Goal: Communication & Community: Answer question/provide support

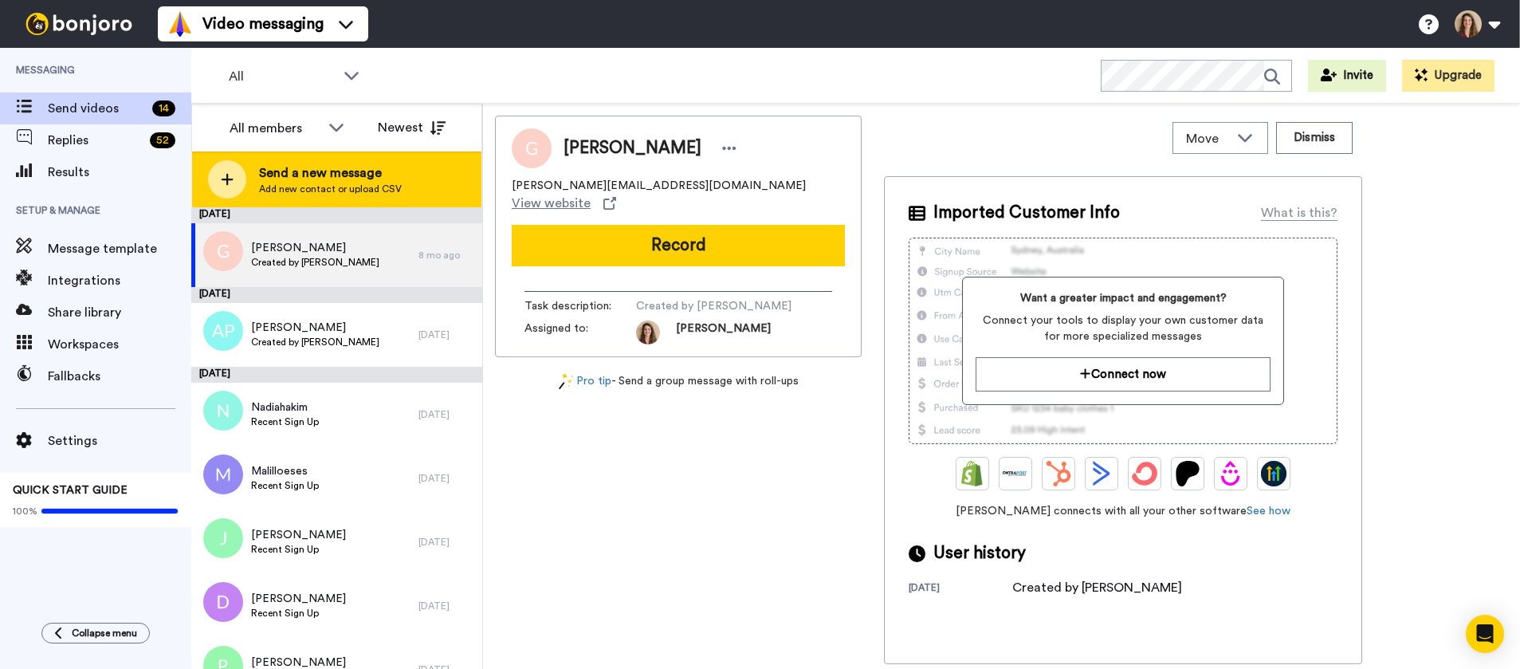
click at [337, 190] on span "Add new contact or upload CSV" at bounding box center [330, 189] width 143 height 13
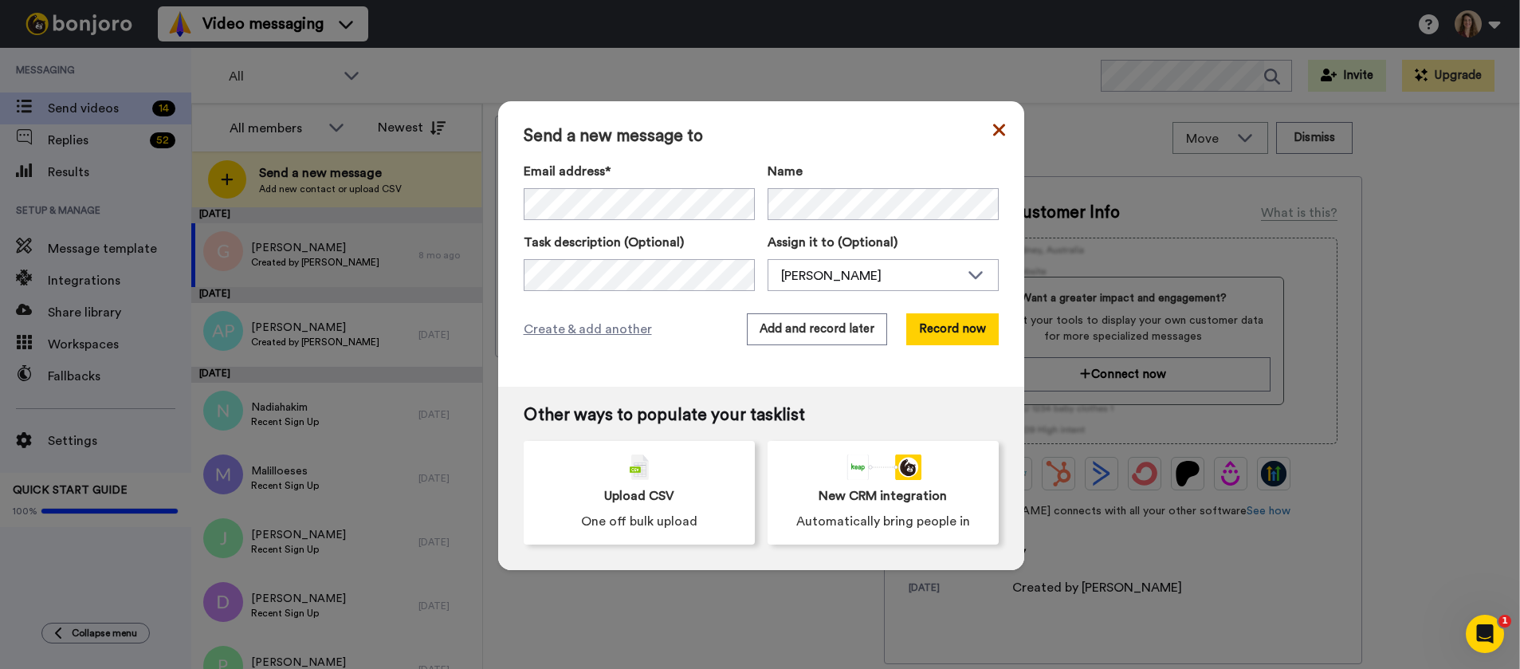
click at [992, 129] on icon at bounding box center [998, 130] width 12 height 12
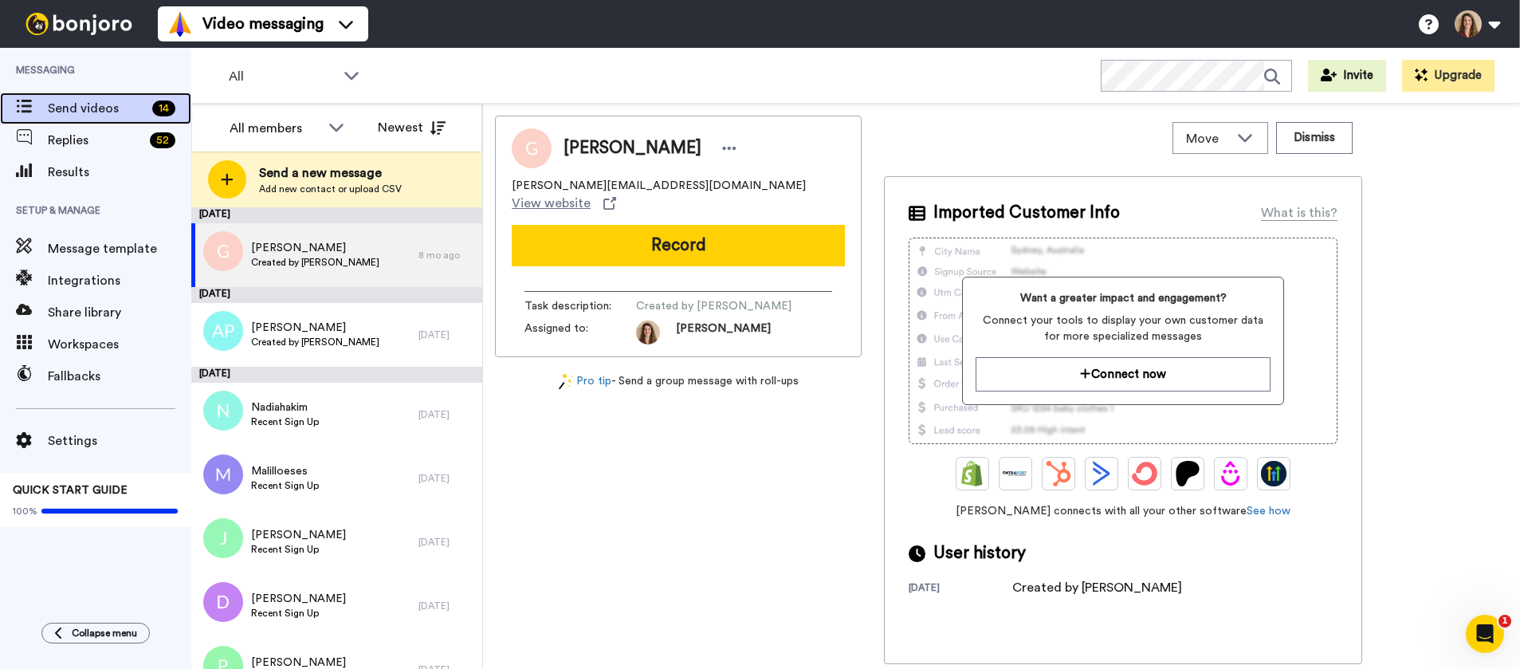
click at [67, 112] on span "Send videos" at bounding box center [97, 108] width 98 height 19
click at [1035, 112] on div "Move WORKSPACES View all Default Welcome Mindful Productivity-beta students + A…" at bounding box center [1001, 386] width 1037 height 565
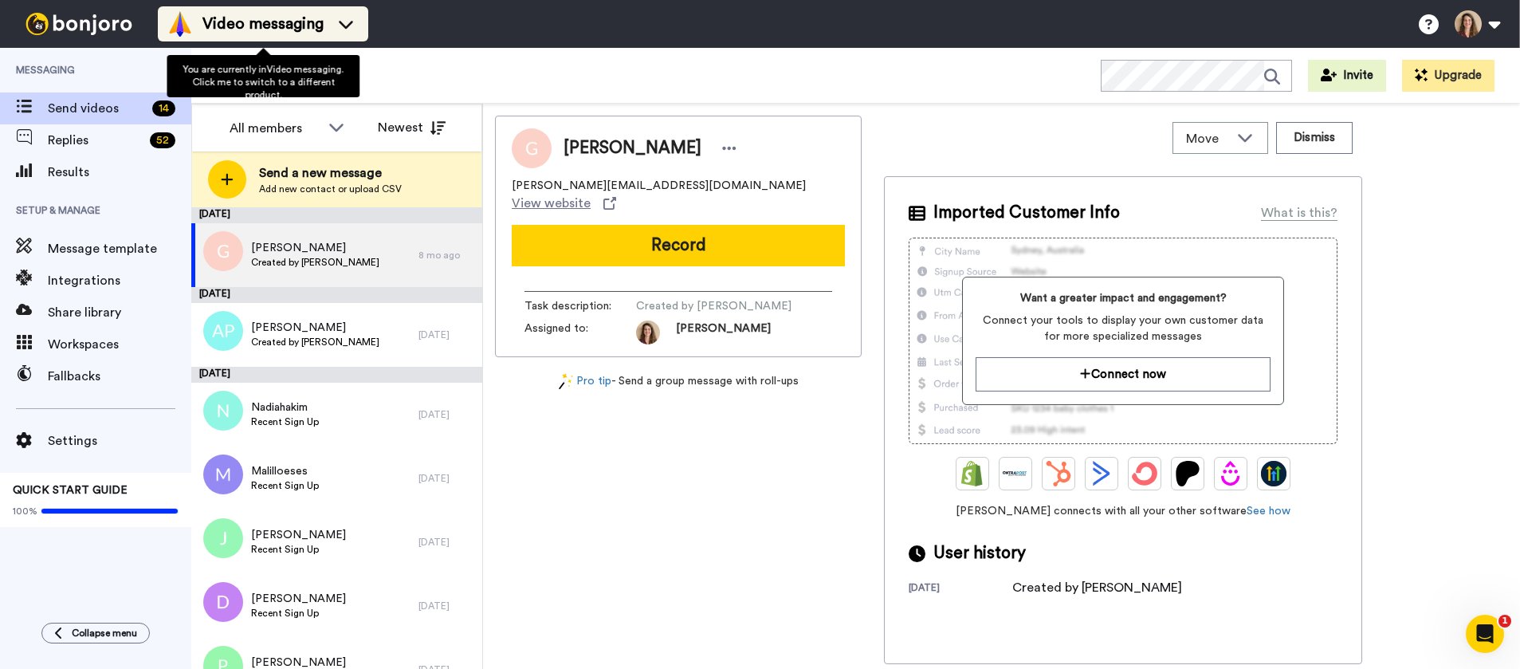
click at [257, 27] on span "Video messaging" at bounding box center [262, 24] width 121 height 22
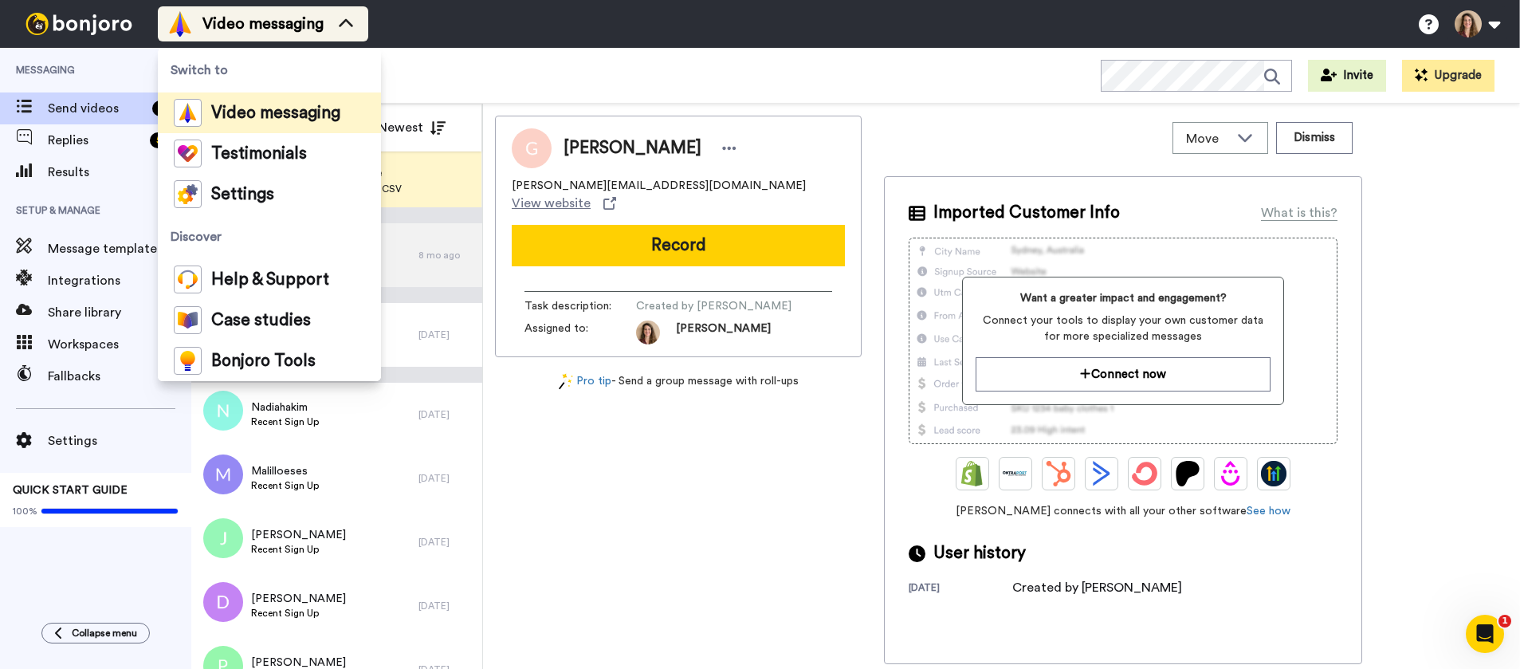
click at [259, 27] on span "Video messaging" at bounding box center [262, 24] width 121 height 22
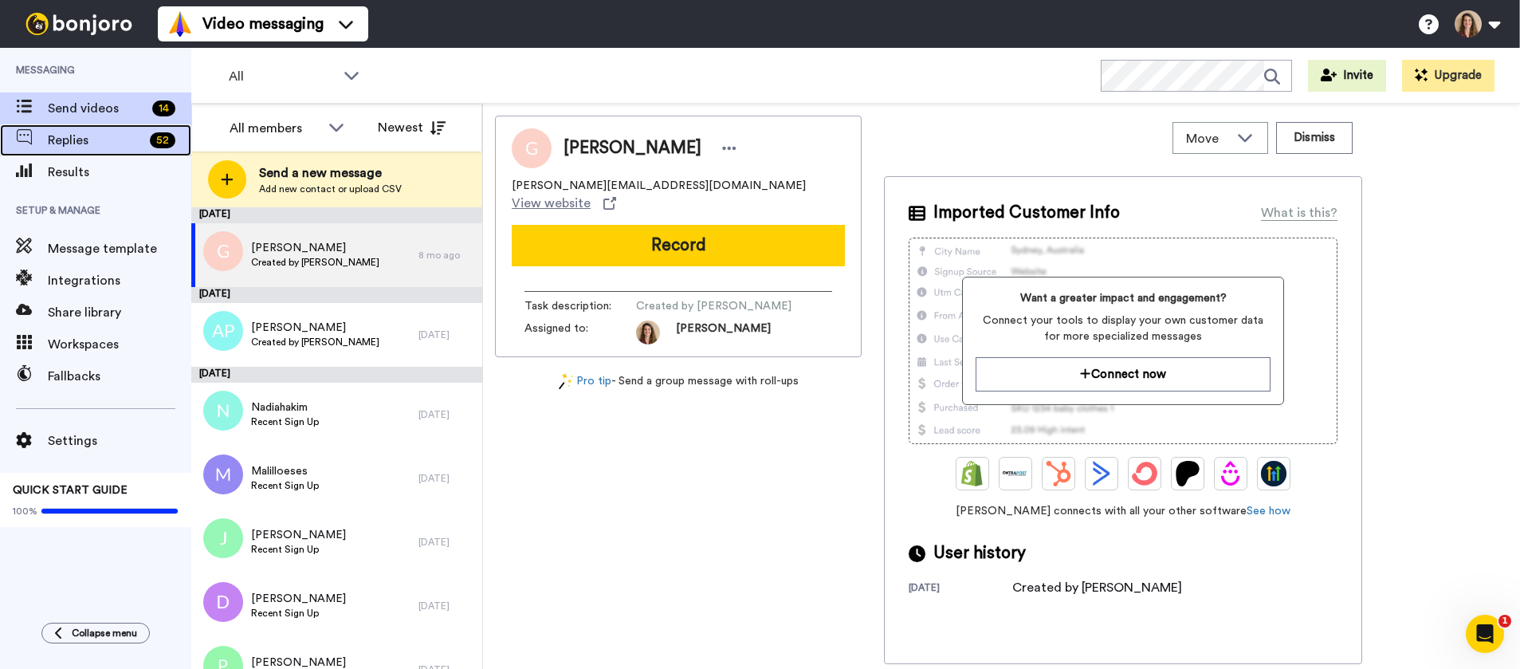
click at [58, 143] on span "Replies" at bounding box center [96, 140] width 96 height 19
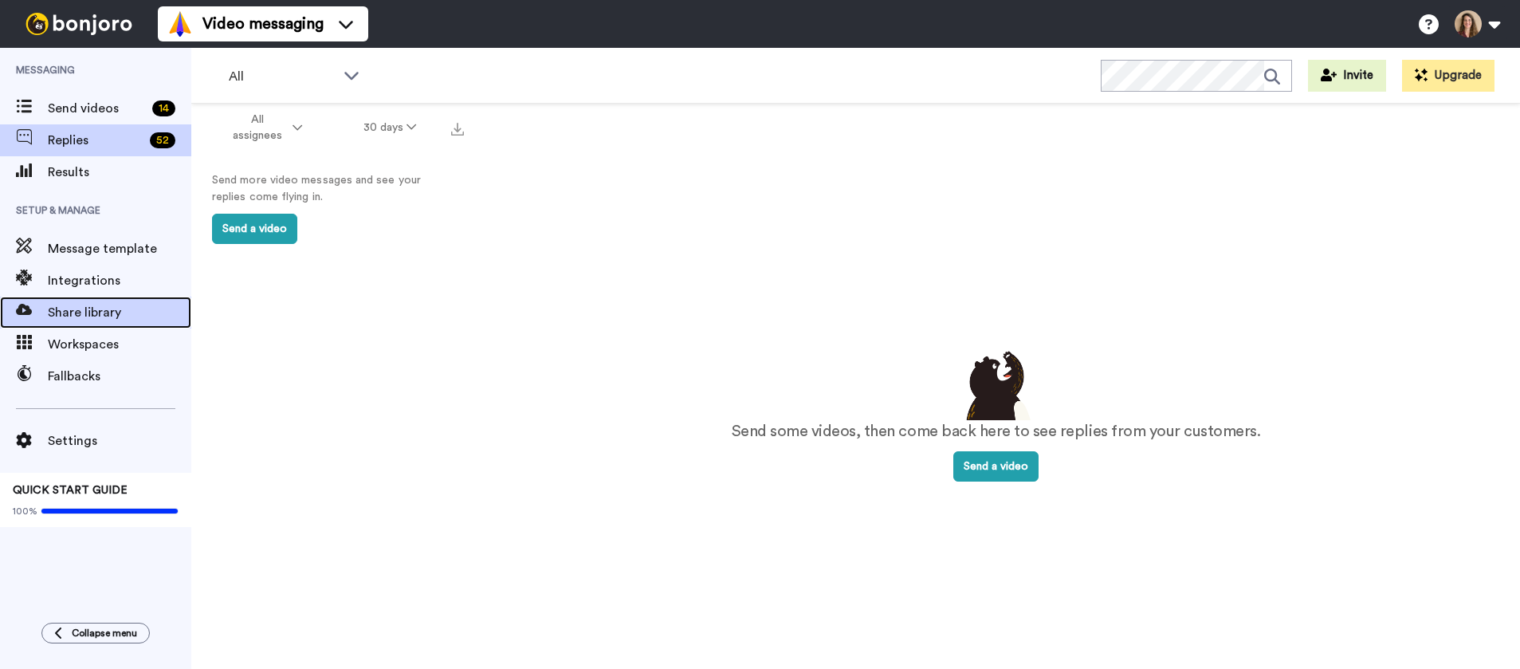
click at [115, 307] on span "Share library" at bounding box center [119, 312] width 143 height 19
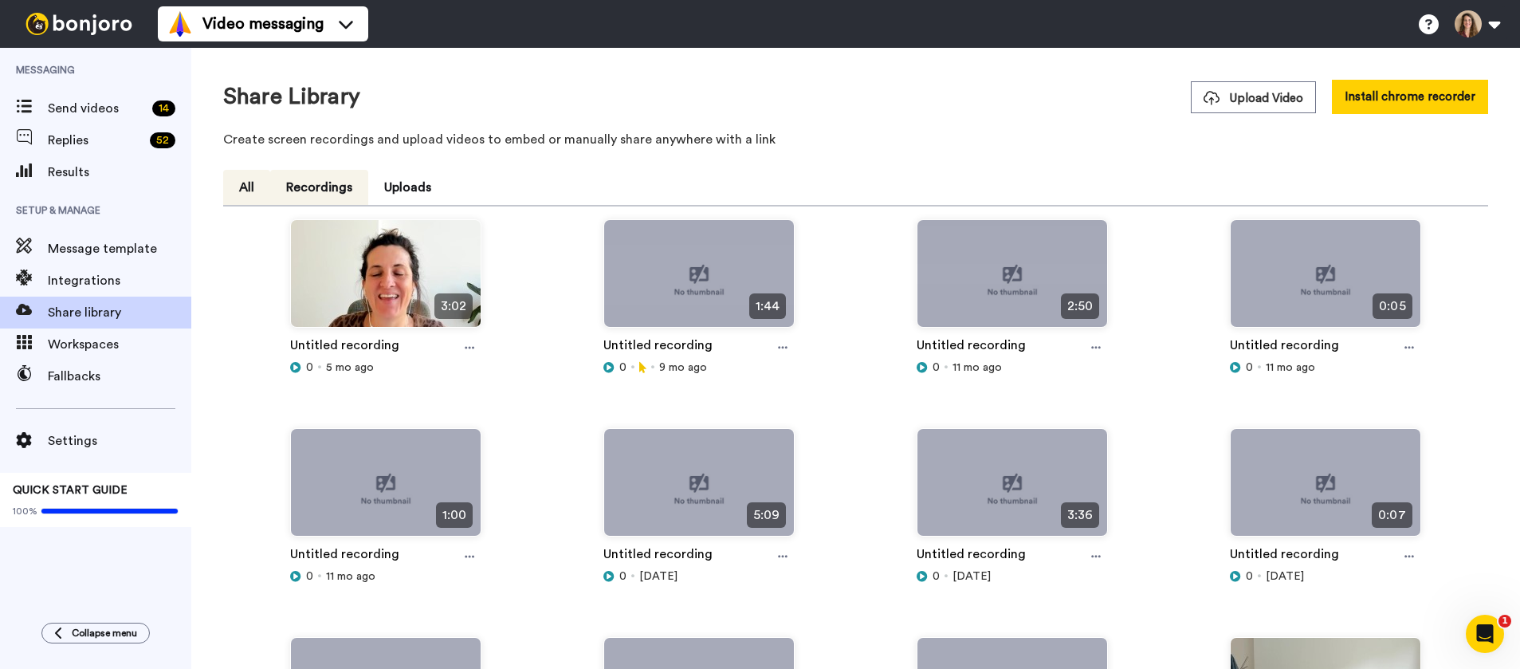
click at [340, 187] on button "Recordings" at bounding box center [319, 187] width 98 height 35
click at [607, 177] on ul "All Recordings Uploads" at bounding box center [855, 188] width 1265 height 37
click at [416, 182] on button "Uploads" at bounding box center [407, 187] width 79 height 35
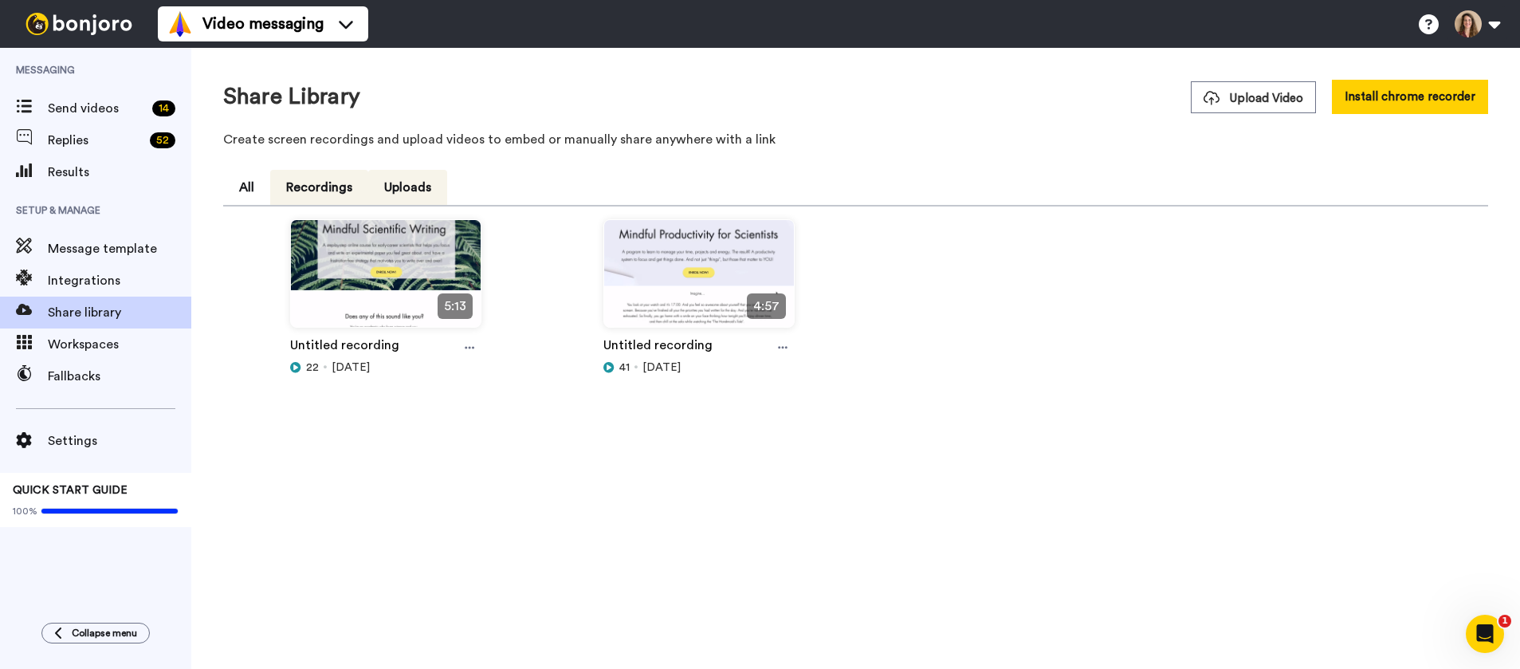
click at [321, 183] on button "Recordings" at bounding box center [319, 187] width 98 height 35
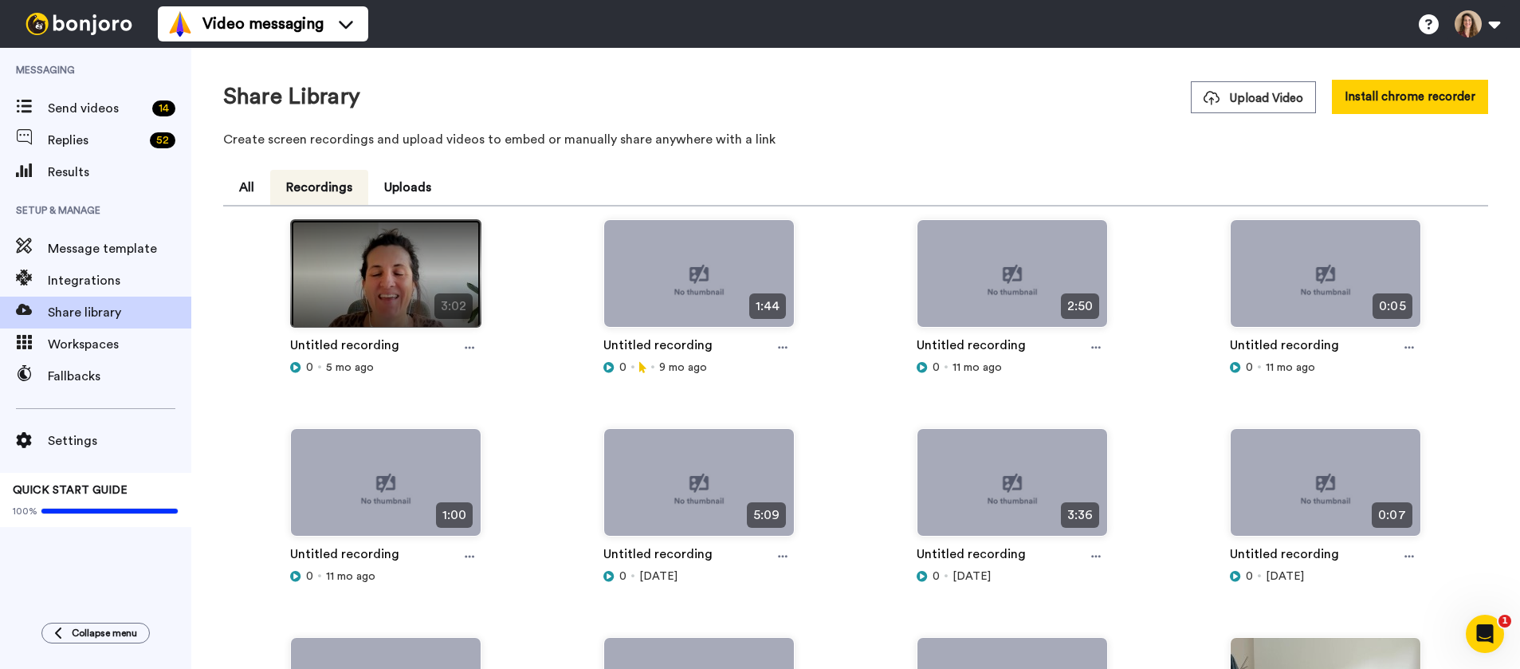
click at [390, 278] on img at bounding box center [386, 280] width 190 height 120
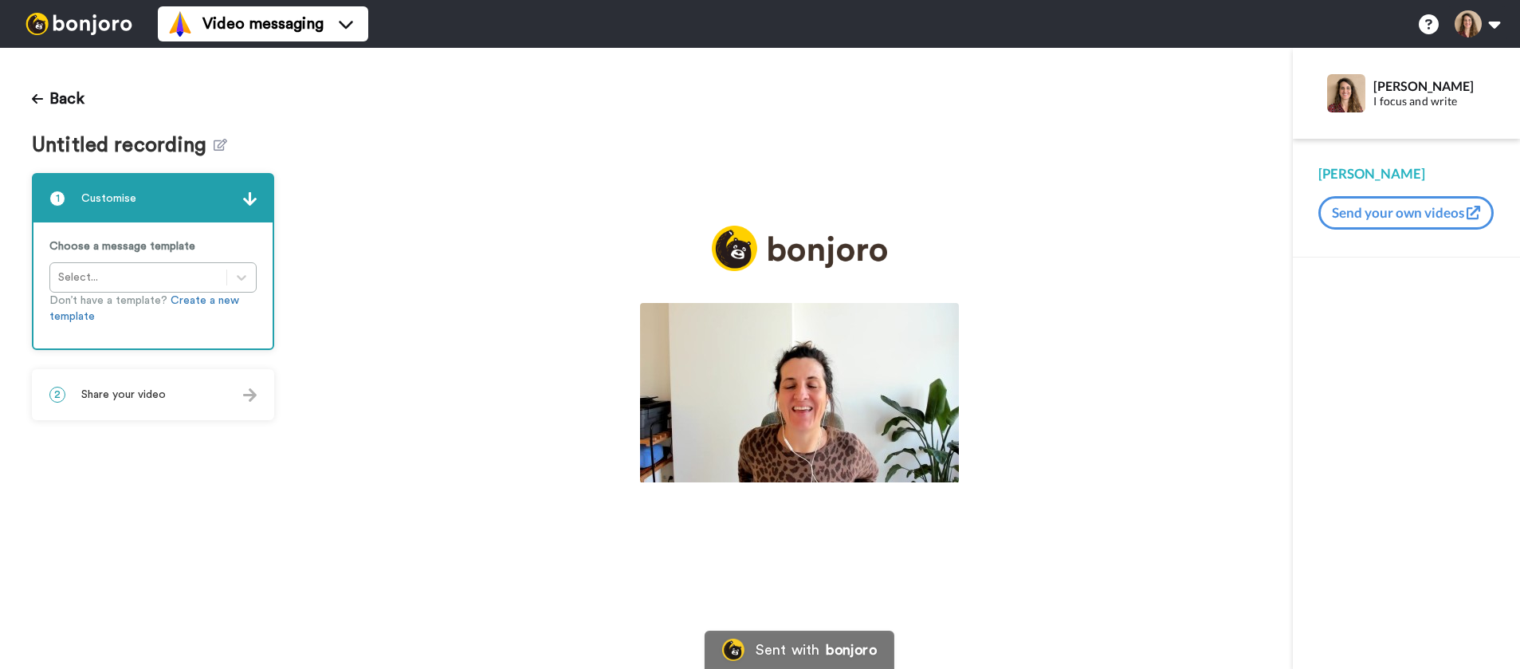
click at [819, 390] on img at bounding box center [799, 392] width 319 height 179
click at [882, 383] on video at bounding box center [799, 392] width 319 height 179
click at [808, 387] on icon at bounding box center [800, 395] width 42 height 42
click at [74, 88] on button "Back" at bounding box center [58, 99] width 53 height 38
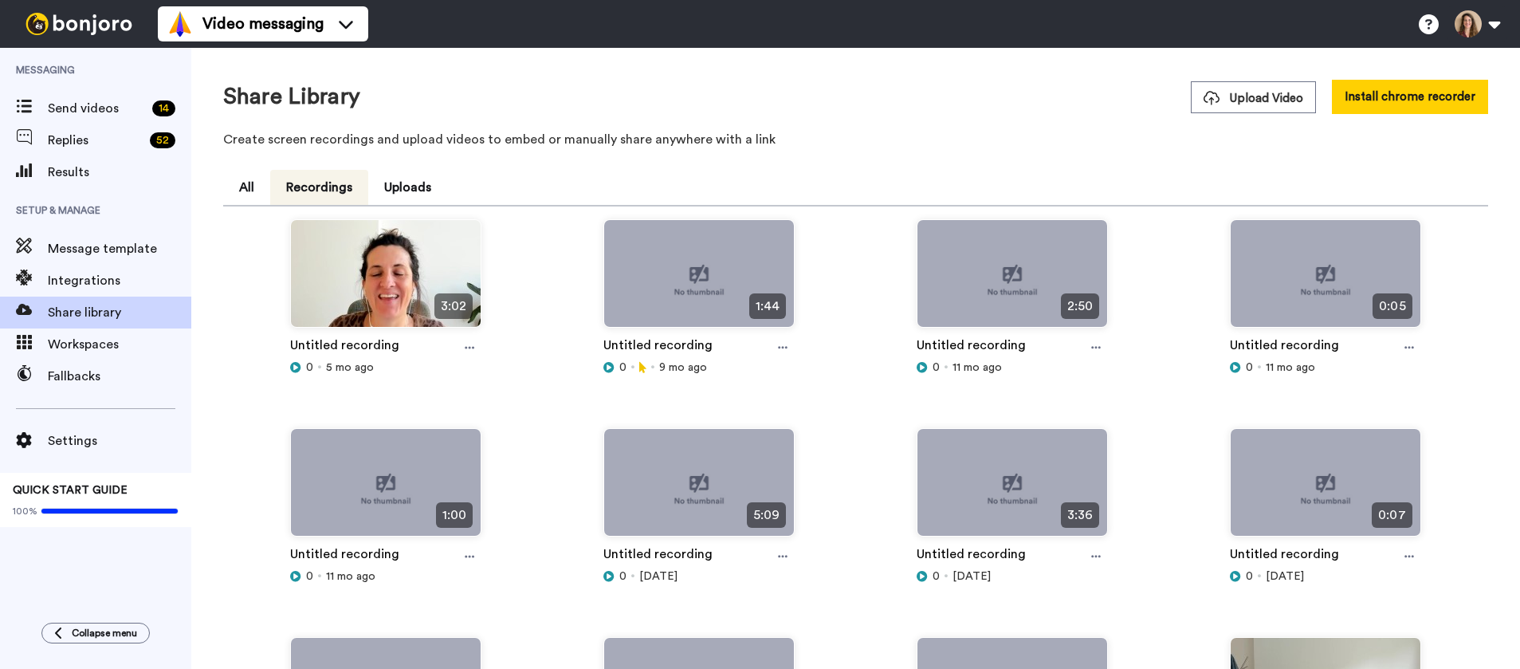
click at [610, 118] on div "Share Library Upload Video Install chrome recorder Create screen recordings and…" at bounding box center [855, 118] width 1265 height 77
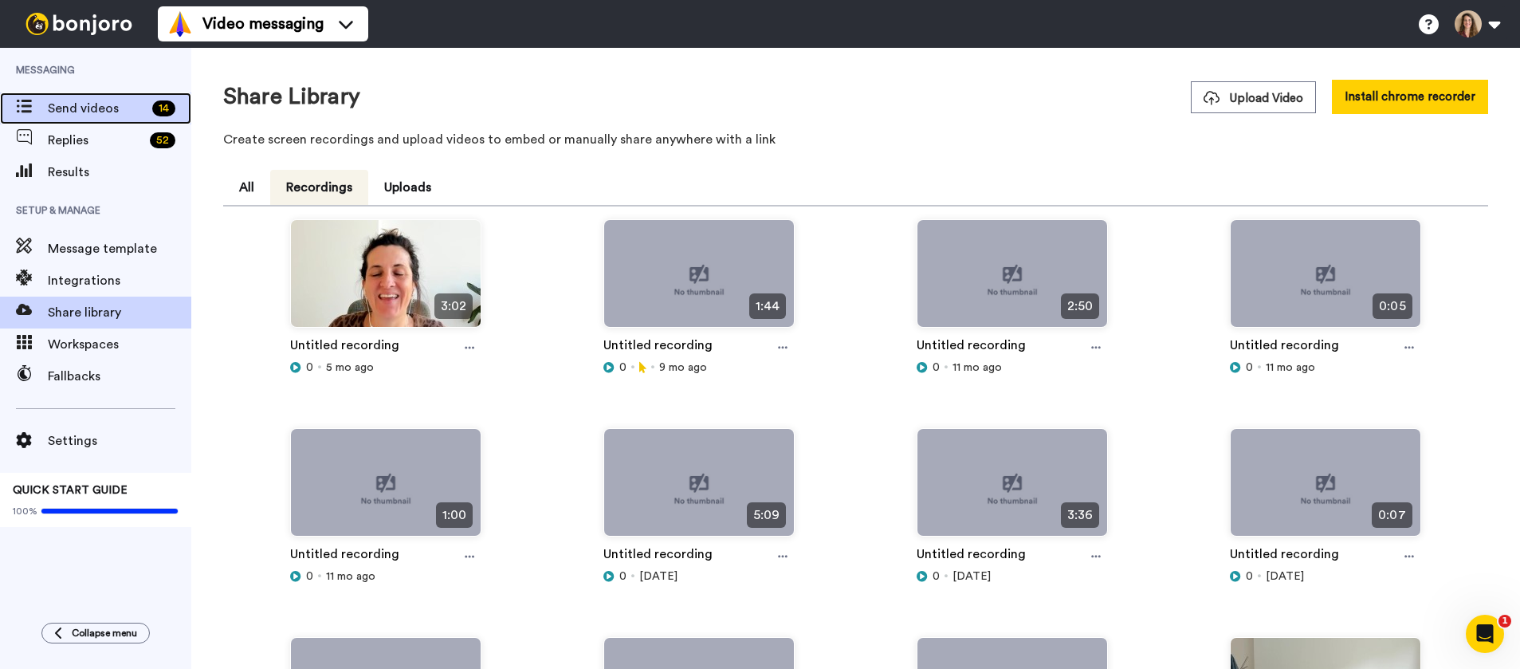
click at [77, 117] on span "Send videos" at bounding box center [97, 108] width 98 height 19
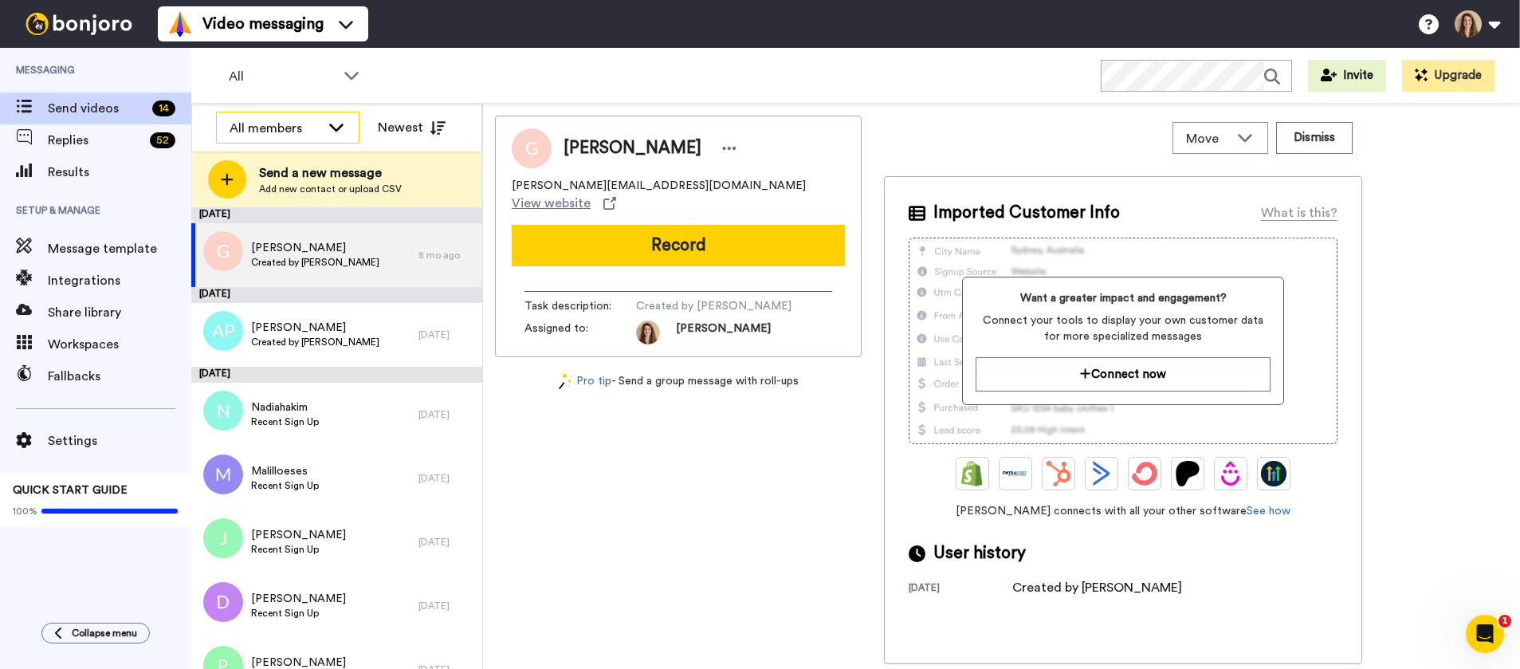
click at [285, 133] on div "All members" at bounding box center [275, 128] width 91 height 19
click at [269, 190] on span "[PERSON_NAME]" at bounding box center [273, 188] width 114 height 16
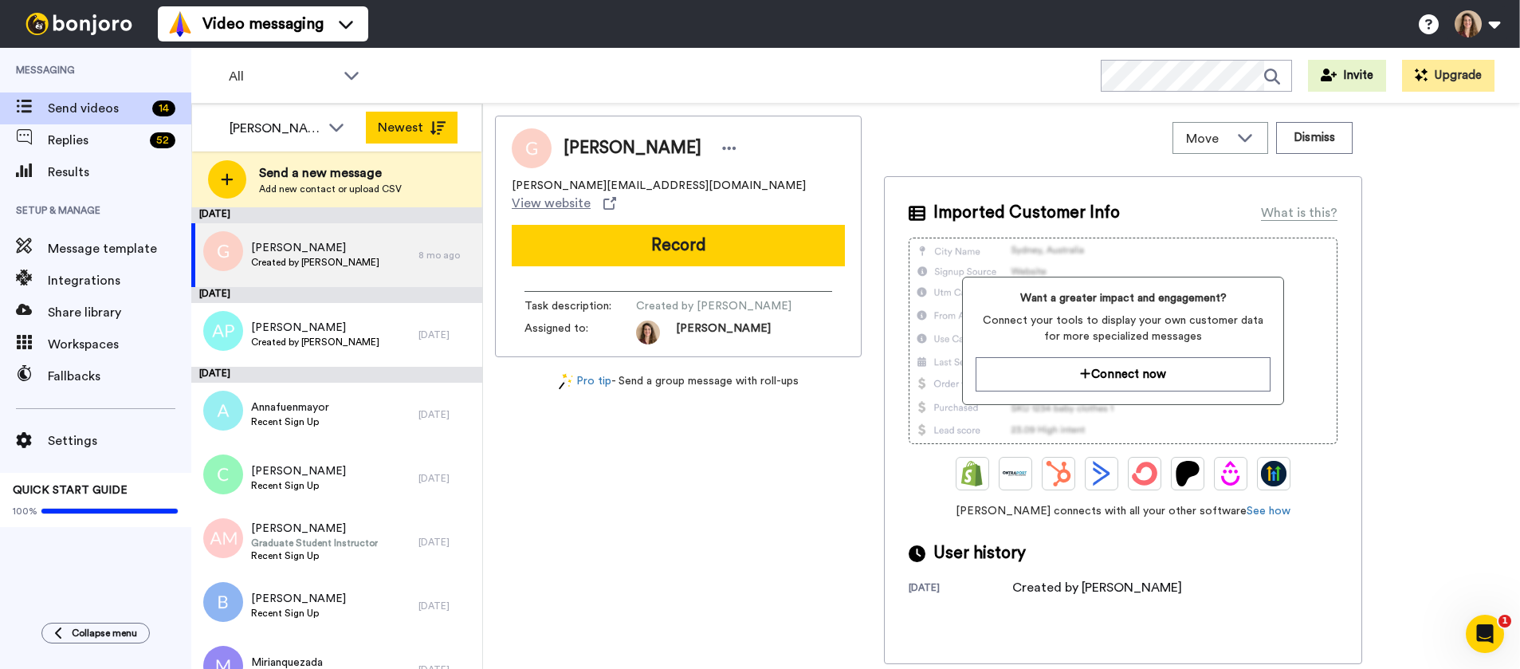
click at [407, 128] on button "Newest" at bounding box center [412, 128] width 92 height 32
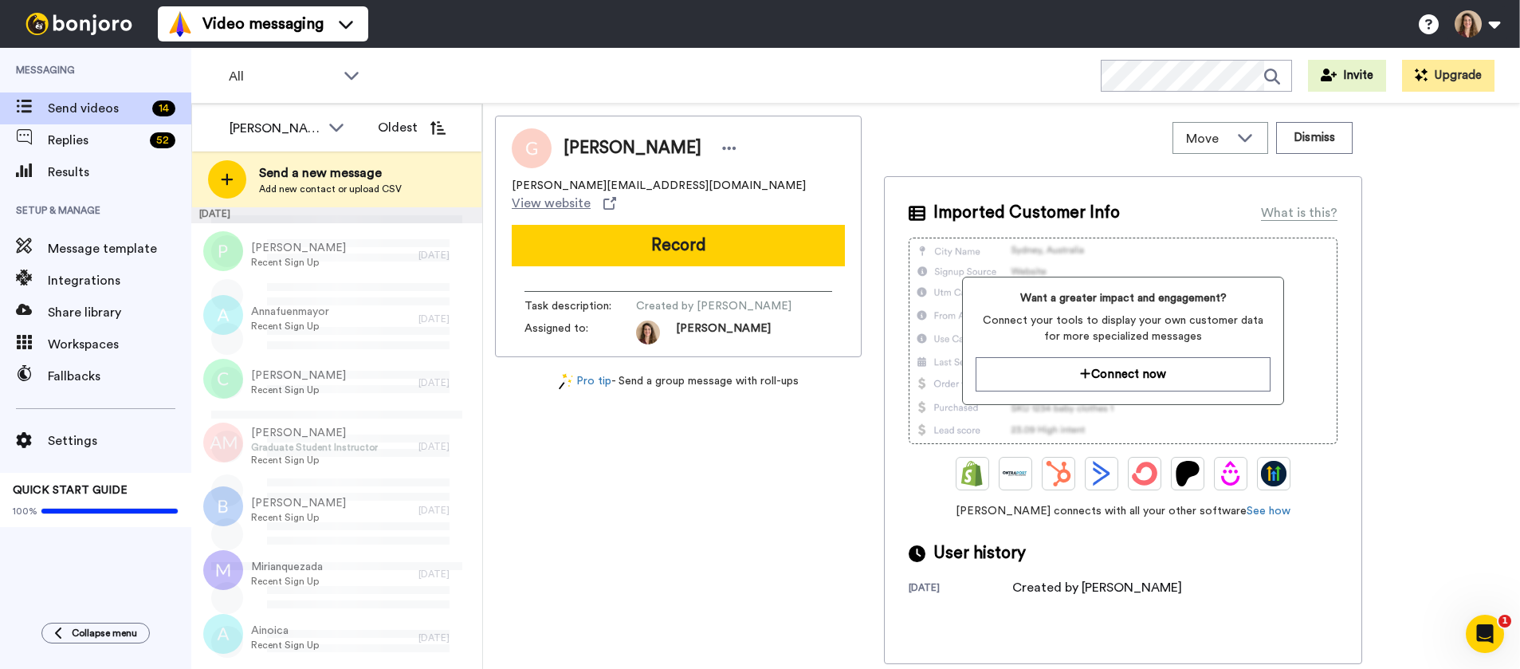
click at [407, 128] on button "Oldest" at bounding box center [412, 128] width 92 height 32
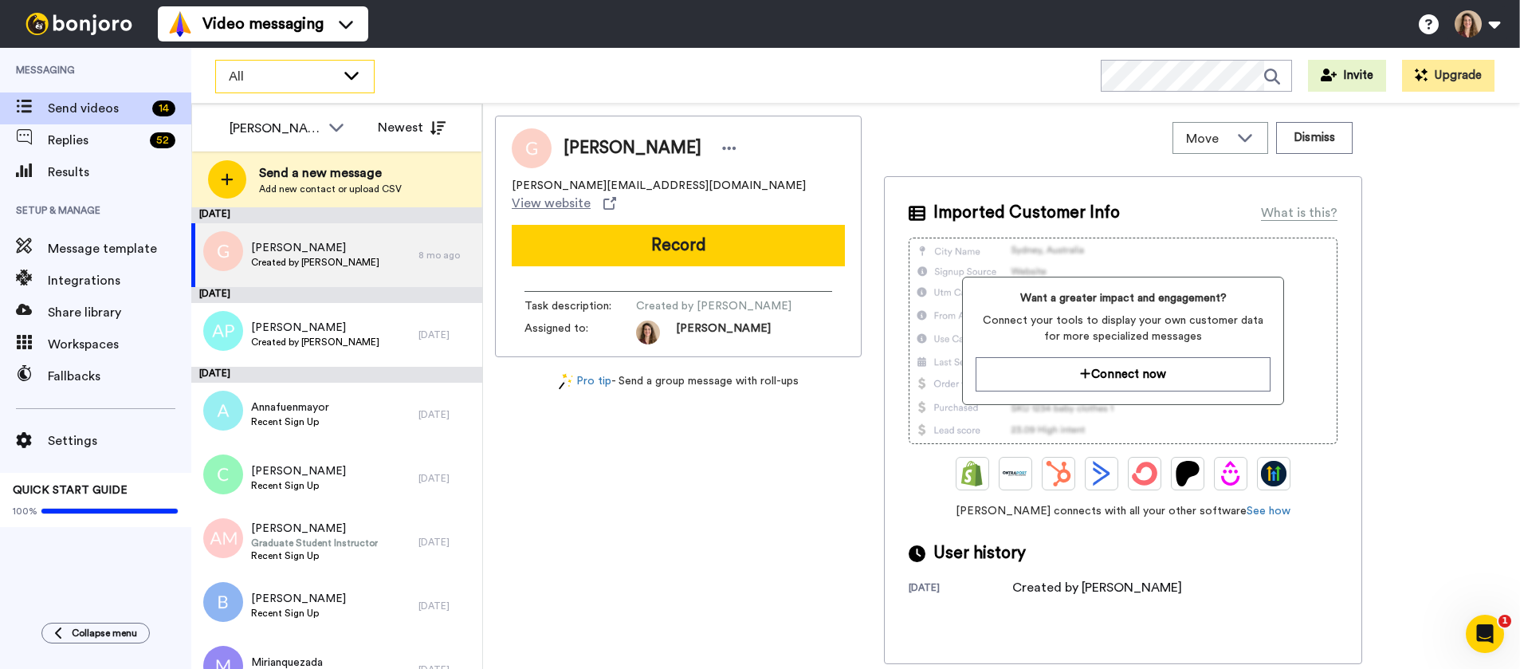
click at [277, 72] on span "All" at bounding box center [282, 76] width 107 height 19
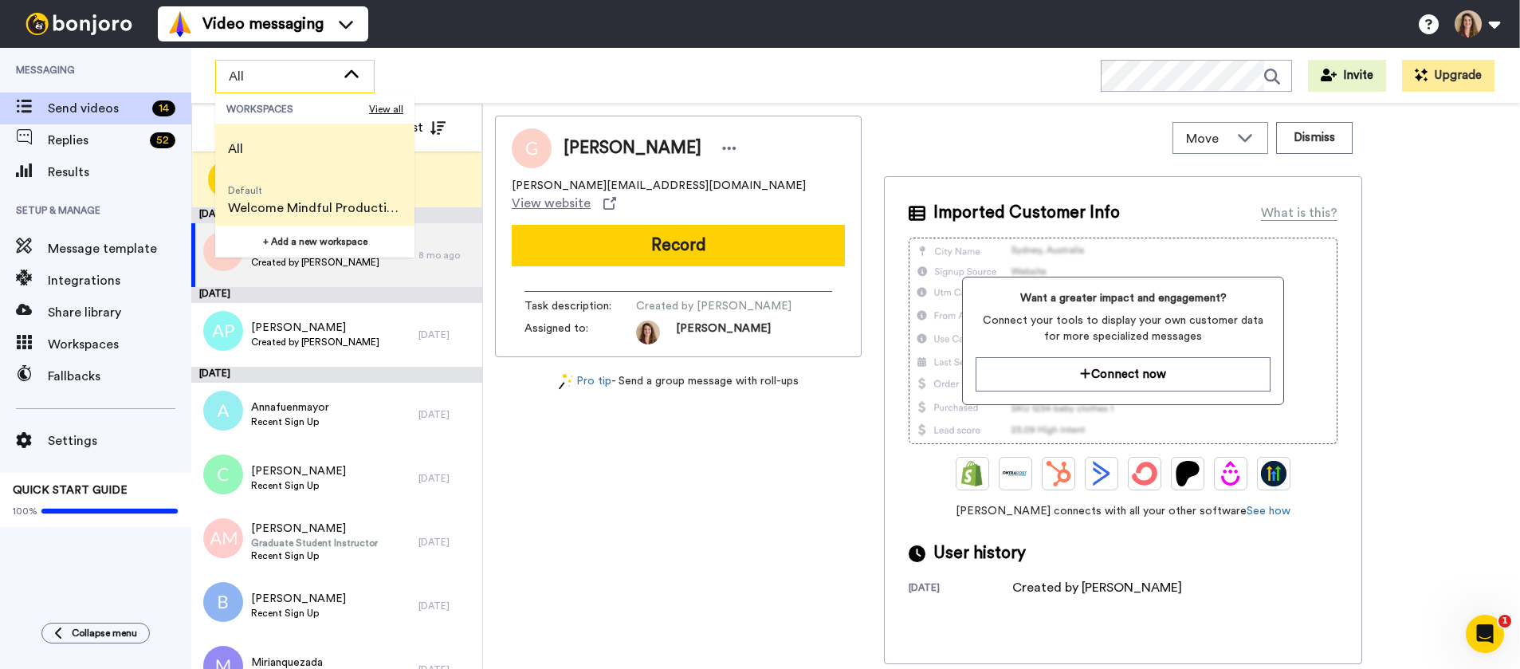
click at [309, 210] on span "Welcome Mindful Productivity-beta students" at bounding box center [315, 207] width 174 height 19
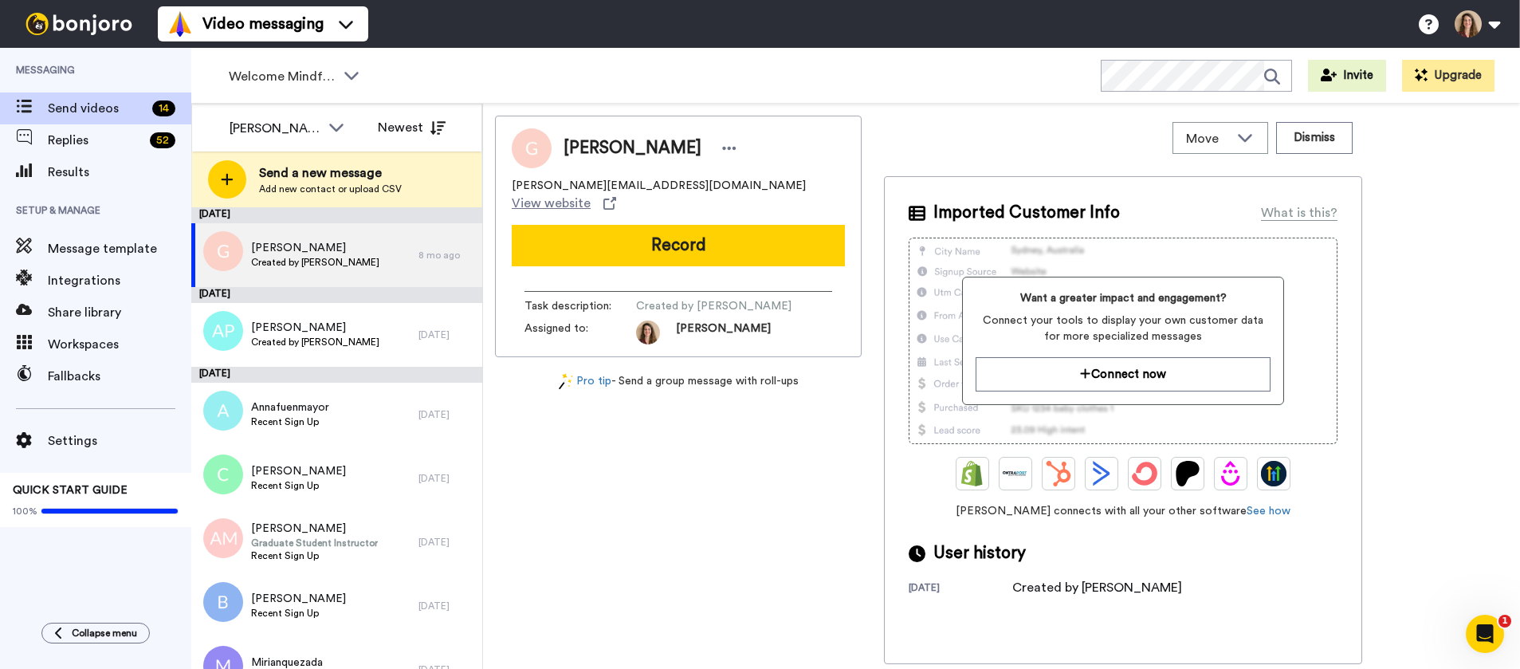
click at [43, 66] on span "Messaging" at bounding box center [95, 70] width 191 height 45
click at [97, 637] on span "Collapse menu" at bounding box center [104, 632] width 65 height 13
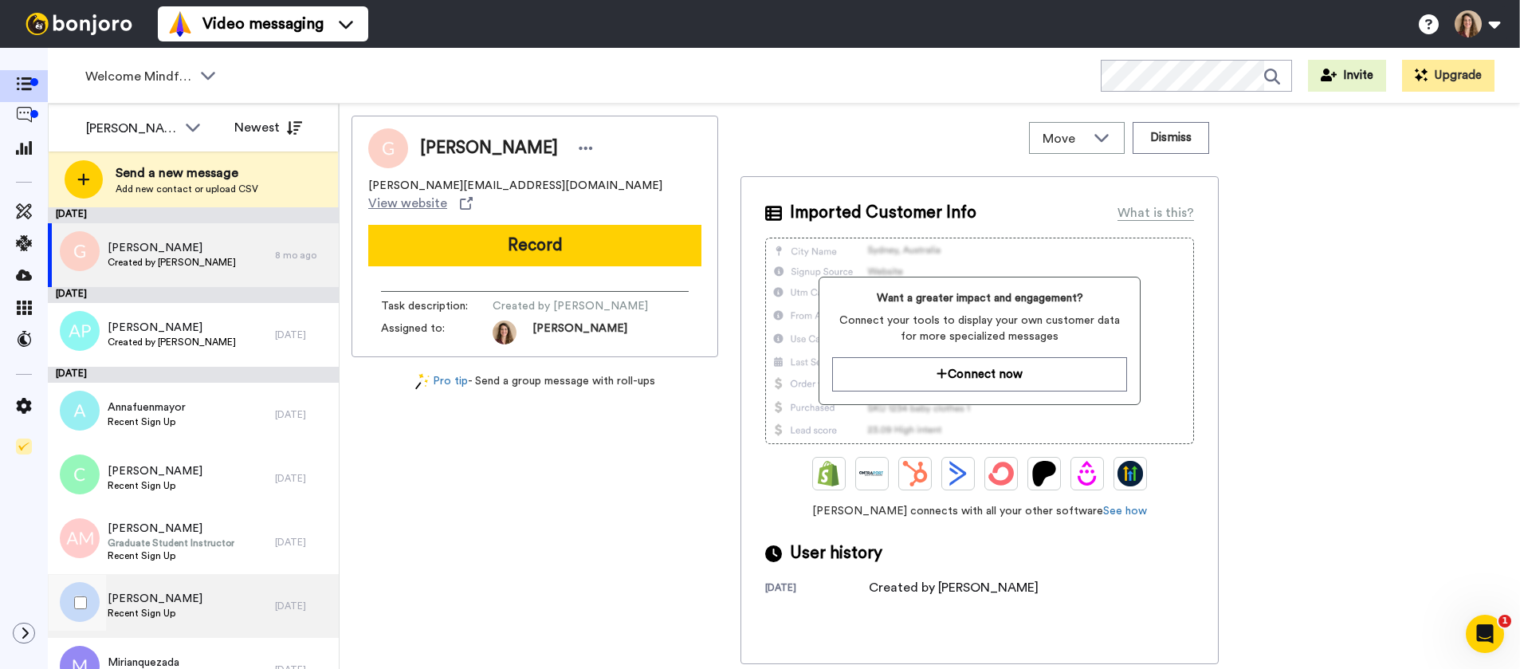
click at [100, 630] on div "Bukhari Tullu Recent Sign Up" at bounding box center [161, 606] width 227 height 64
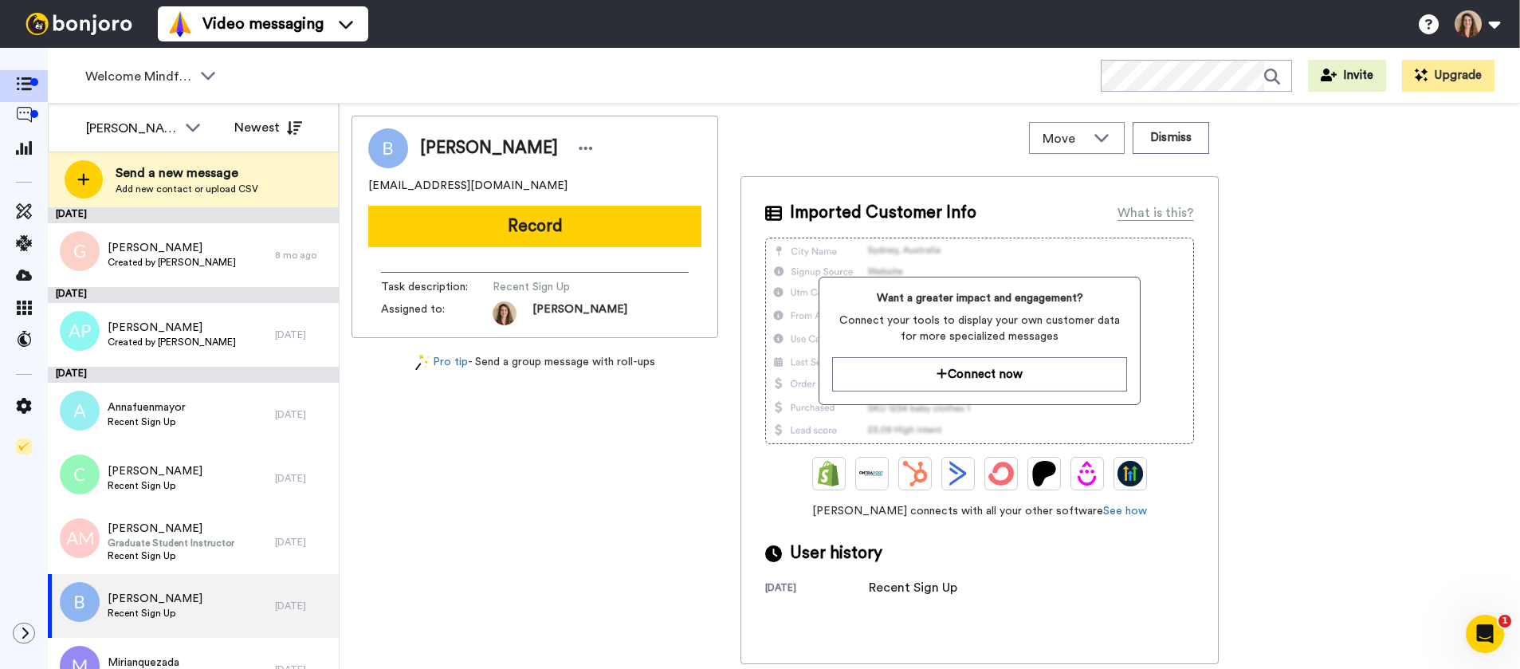
click at [500, 545] on div "Bukhari Tullu bukhari.tullu@gmail.com Record Task description : Recent Sign Up …" at bounding box center [534, 390] width 367 height 548
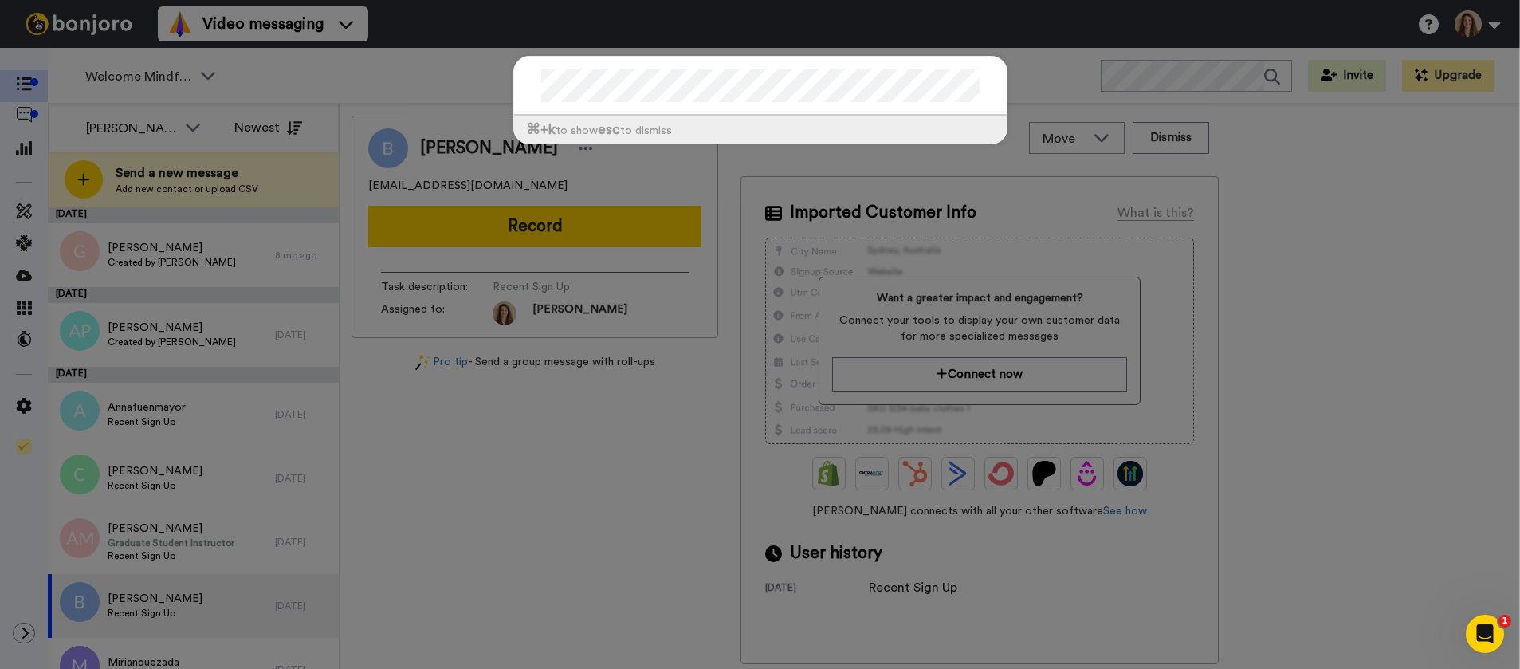
click at [880, 103] on div at bounding box center [760, 86] width 493 height 59
click at [108, 77] on div "⌘ +k to show esc to dismiss" at bounding box center [760, 334] width 1520 height 669
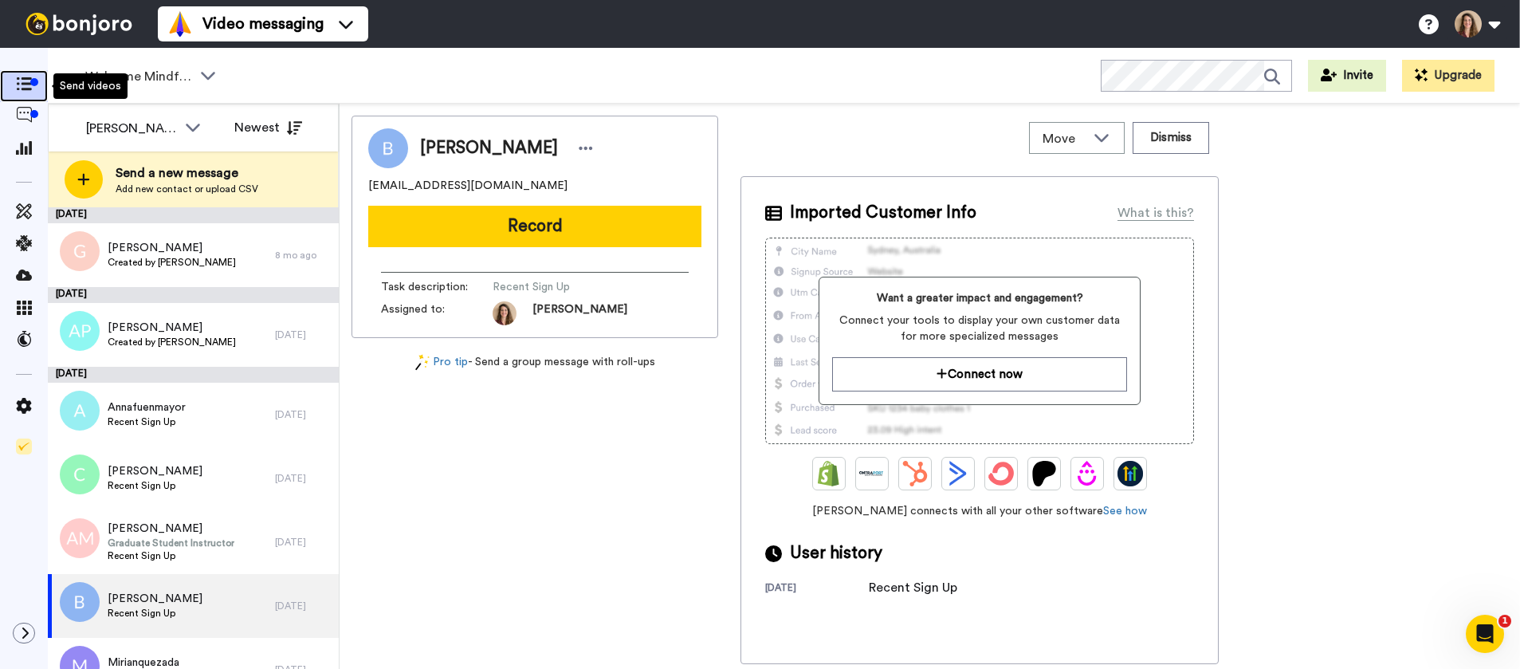
click at [20, 82] on icon at bounding box center [24, 84] width 16 height 14
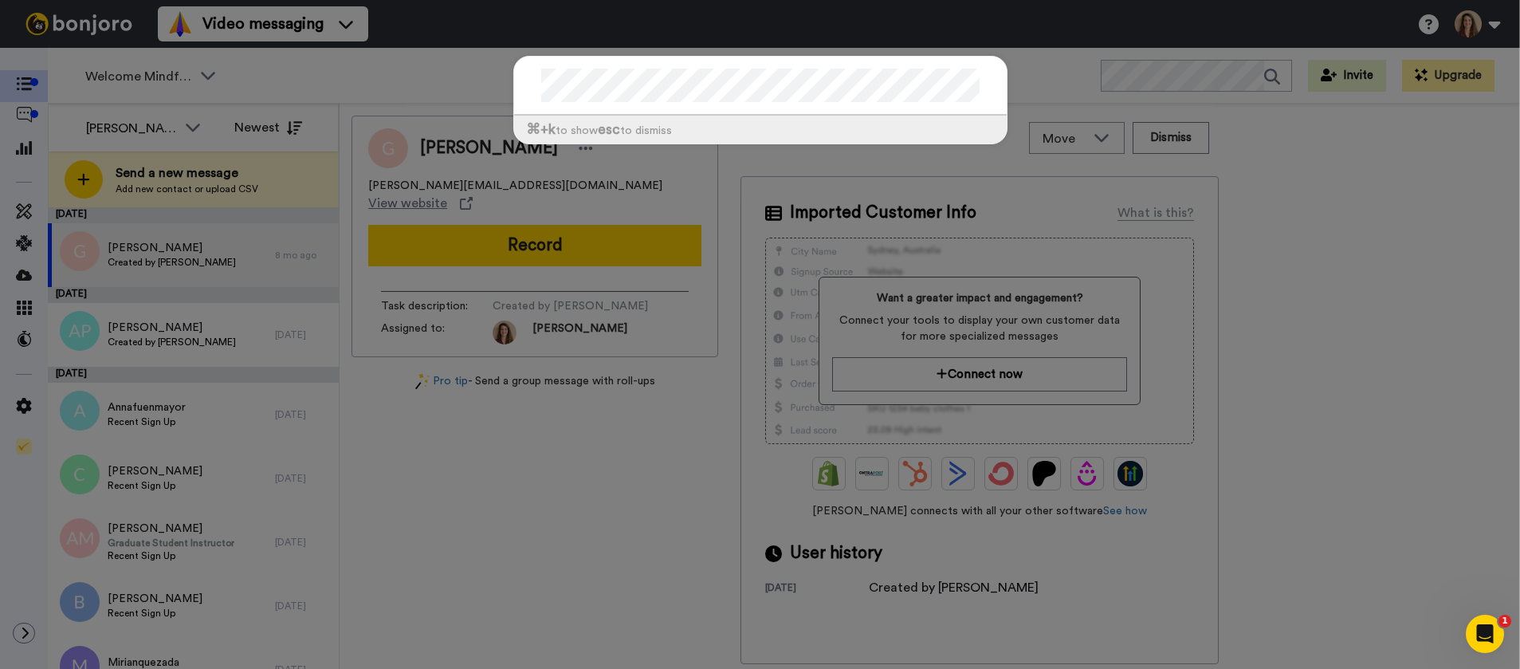
click at [1369, 274] on div "⌘ +k to show esc to dismiss" at bounding box center [760, 334] width 1520 height 669
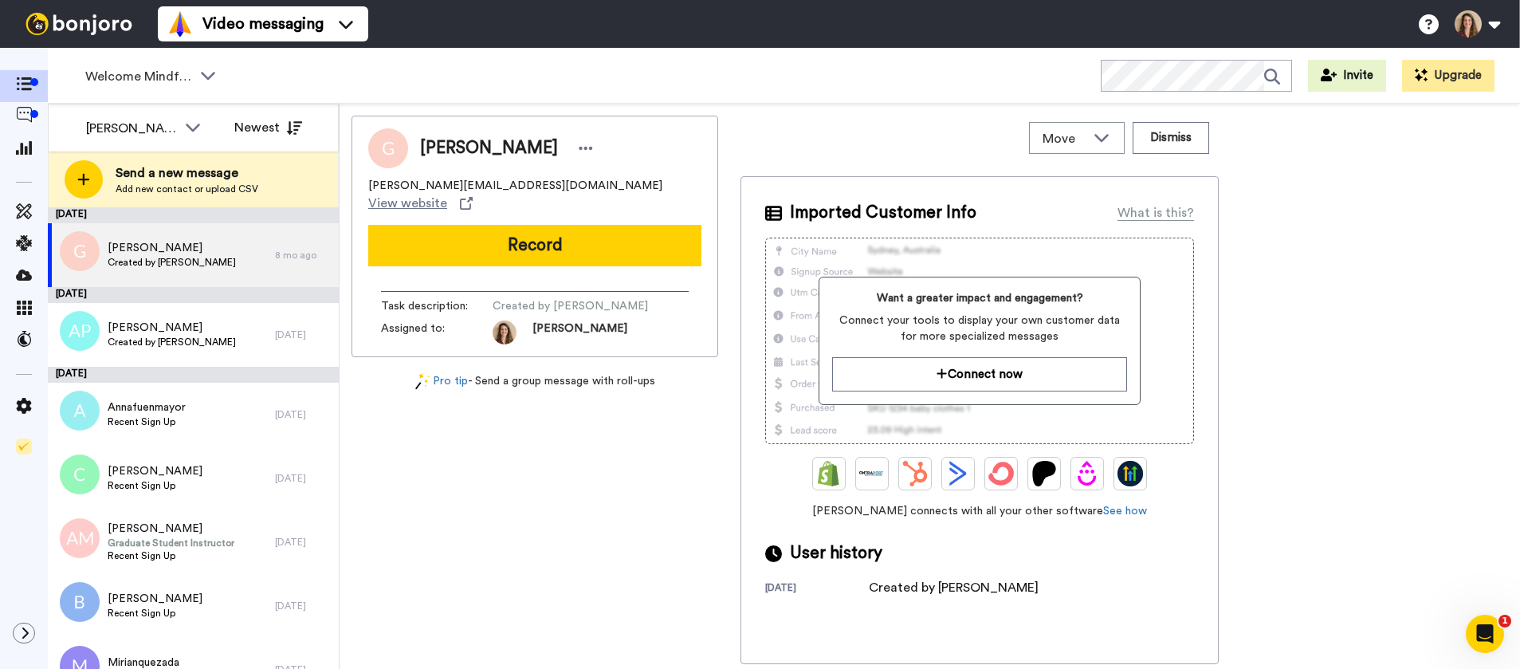
click at [501, 454] on div "Gina gina@rideo.online View website Record Task description : Created by Ana Pi…" at bounding box center [534, 390] width 367 height 548
click at [115, 25] on img at bounding box center [79, 24] width 120 height 22
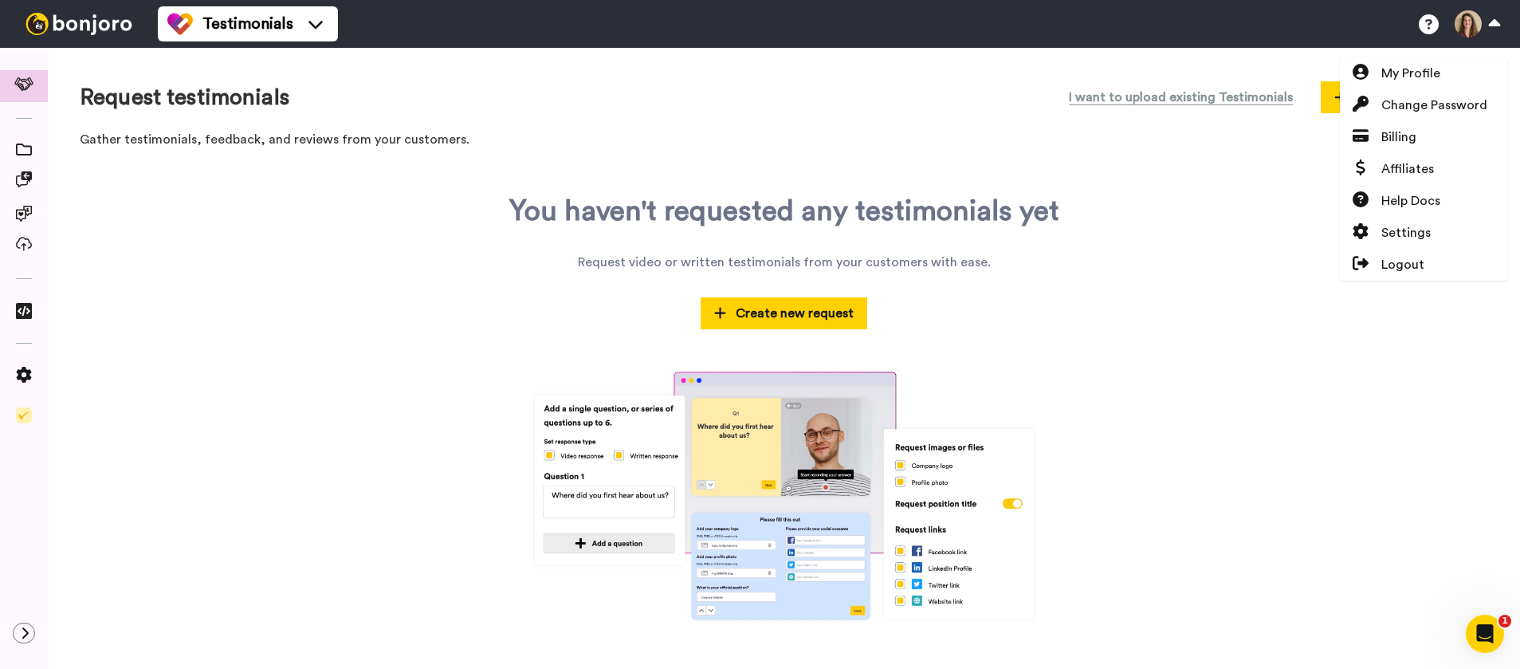
click at [922, 66] on div "Request testimonials I want to upload existing Testimonials Create new request …" at bounding box center [784, 358] width 1472 height 621
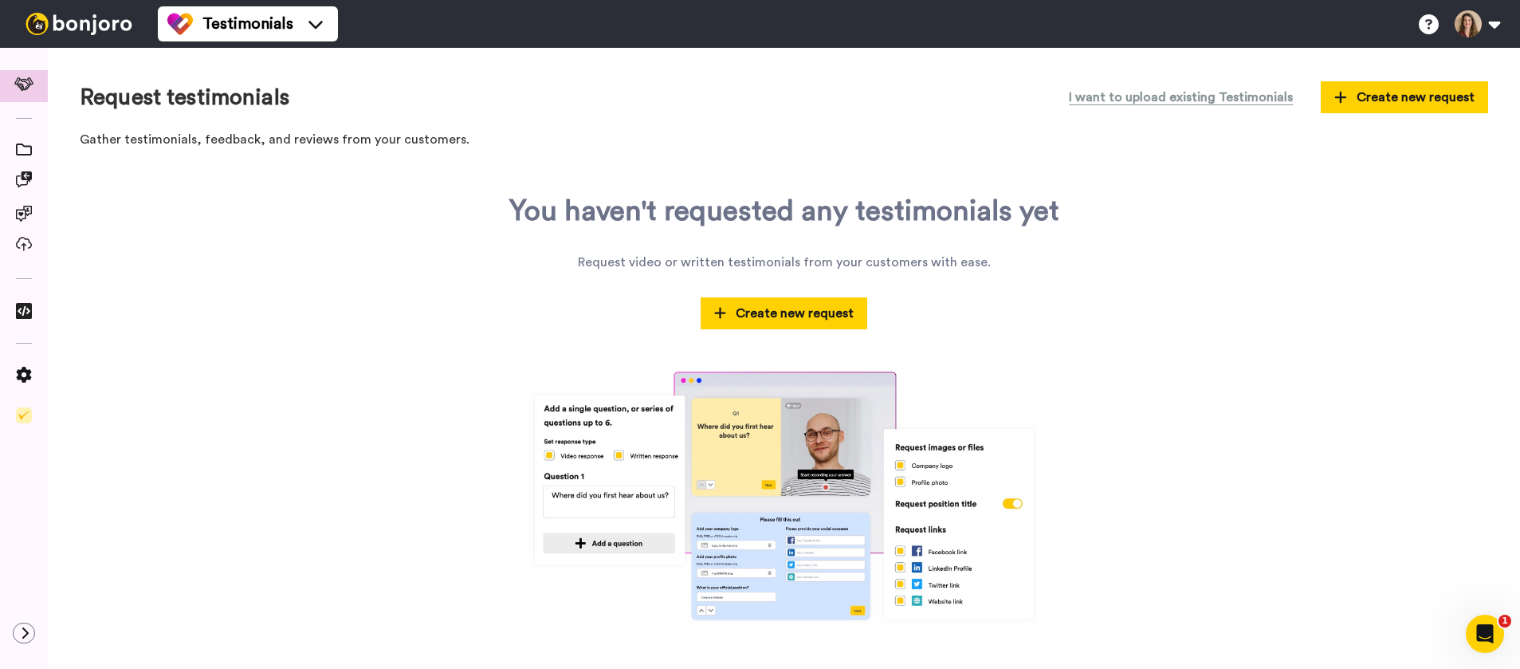
click at [1377, 234] on div "You haven't requested any testimonials yet Request video or written testimonial…" at bounding box center [784, 409] width 1408 height 429
click at [1494, 37] on button at bounding box center [1477, 23] width 61 height 35
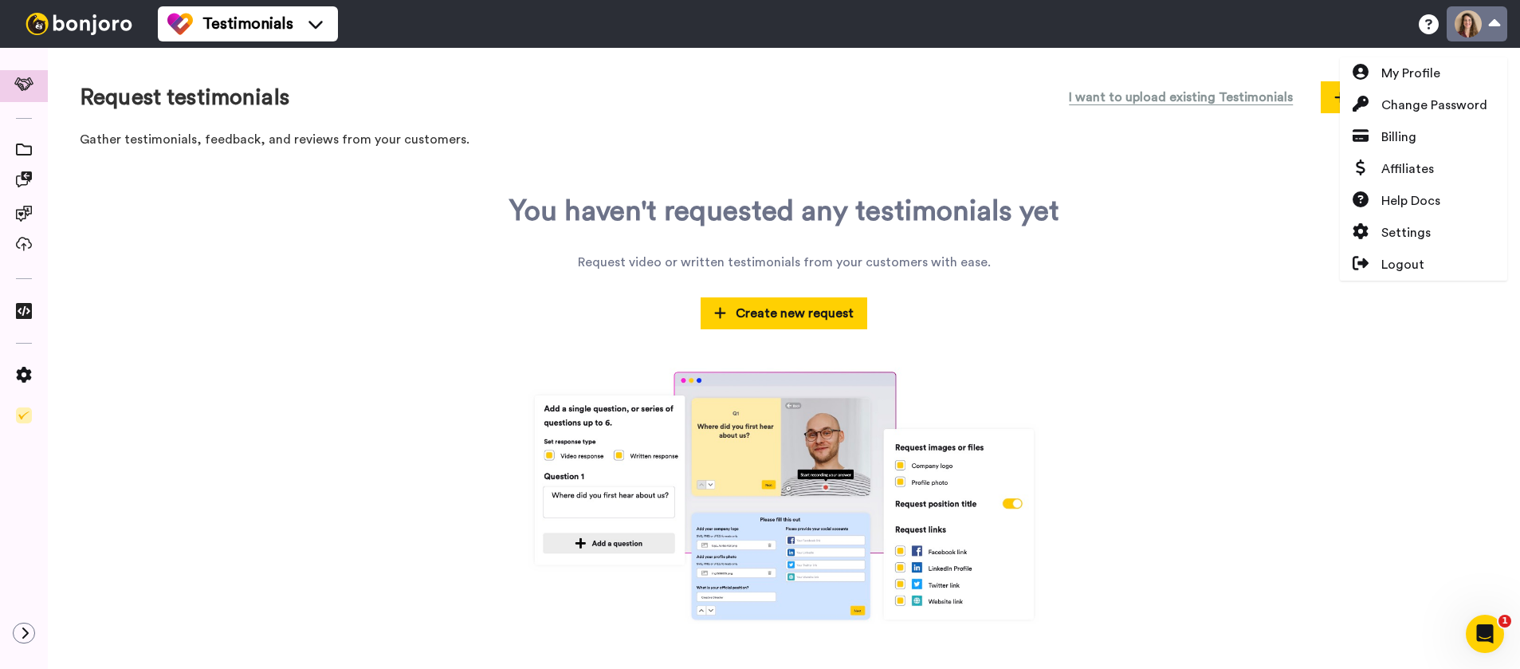
click at [1495, 33] on button at bounding box center [1477, 23] width 61 height 35
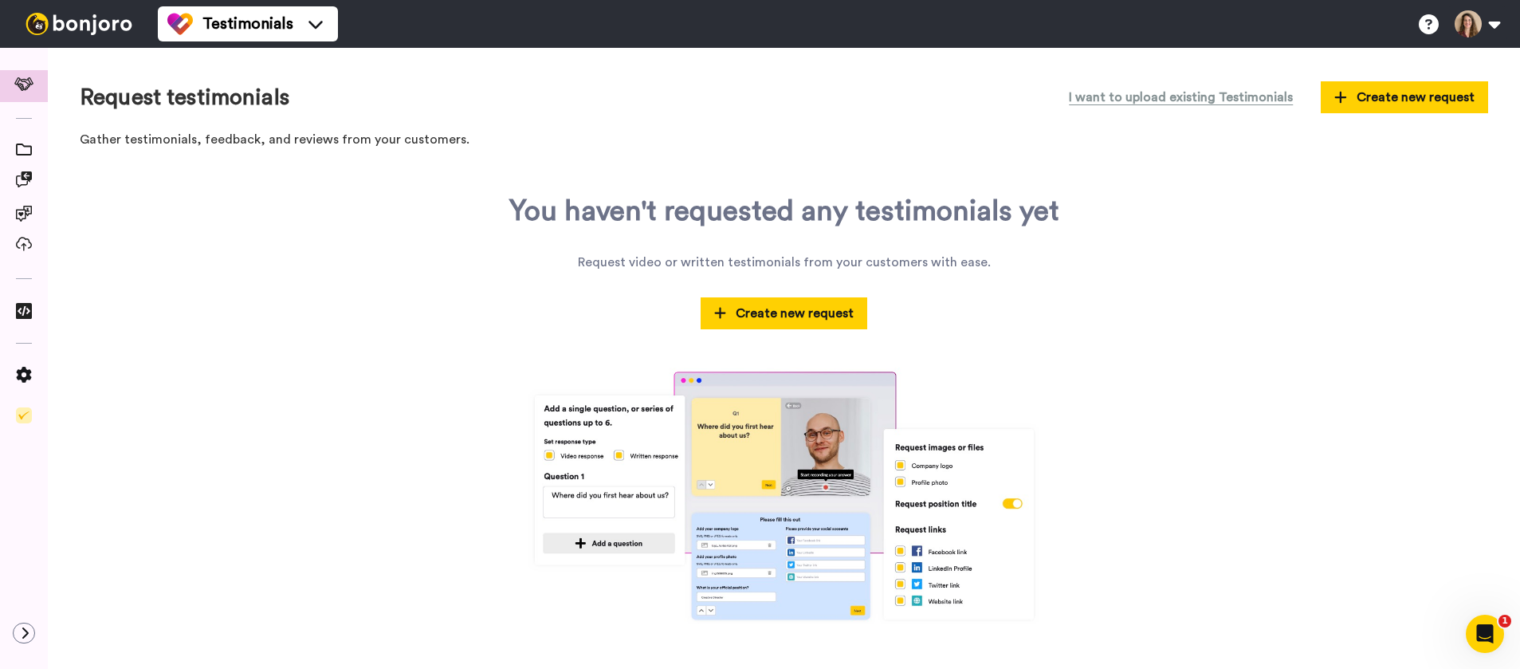
drag, startPoint x: 535, startPoint y: 137, endPoint x: 294, endPoint y: 137, distance: 240.7
click at [536, 137] on p "Gather testimonials, feedback, and reviews from your customers." at bounding box center [784, 140] width 1408 height 18
click at [18, 144] on icon at bounding box center [24, 149] width 16 height 12
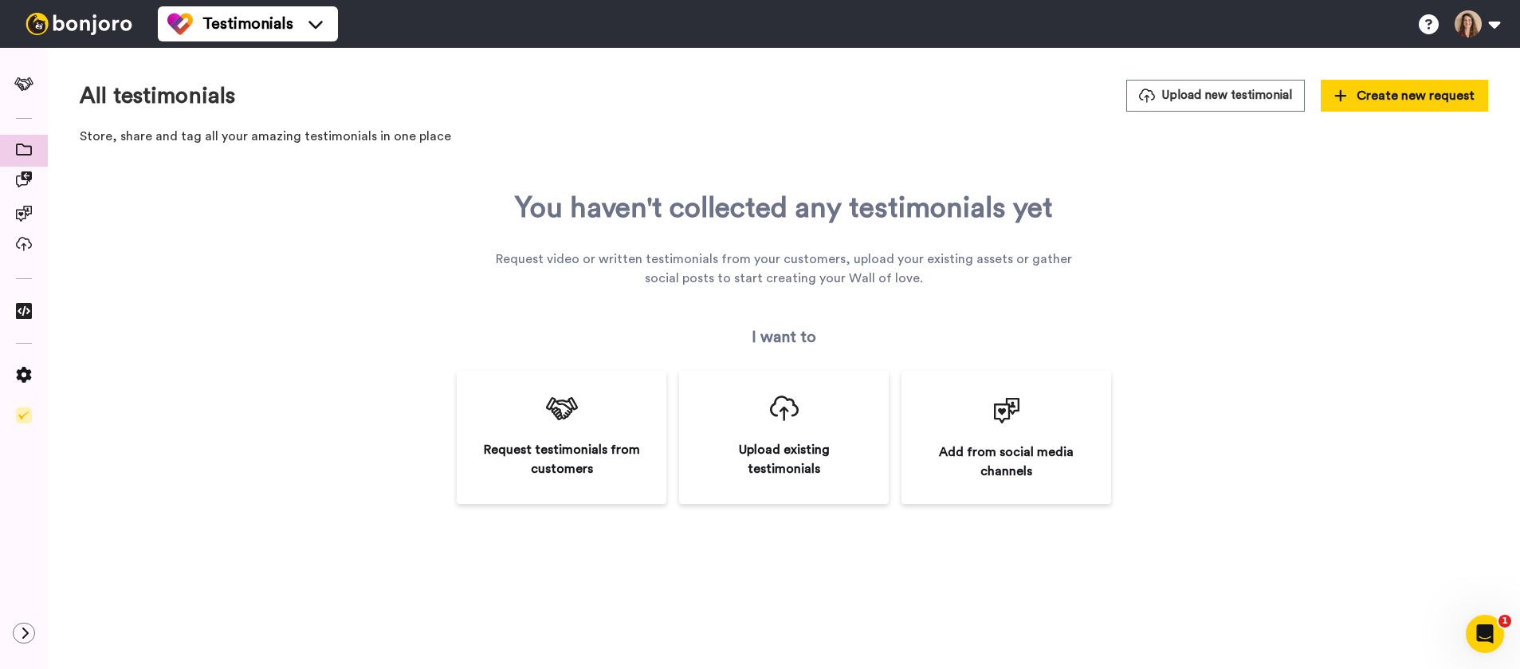
click at [774, 192] on div "You haven't collected any testimonials yet" at bounding box center [784, 208] width 538 height 32
click at [51, 18] on img at bounding box center [79, 24] width 120 height 22
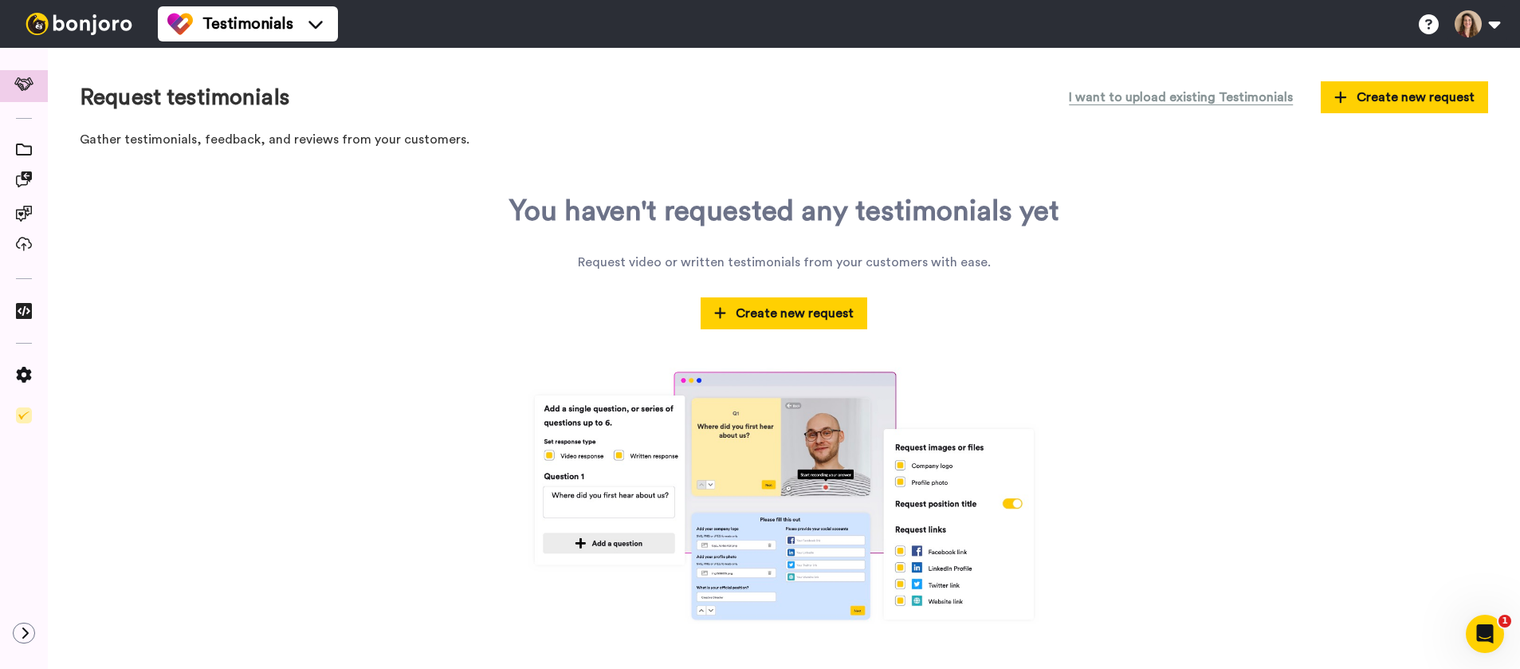
click at [277, 1] on ul "Testimonials" at bounding box center [248, 24] width 180 height 48
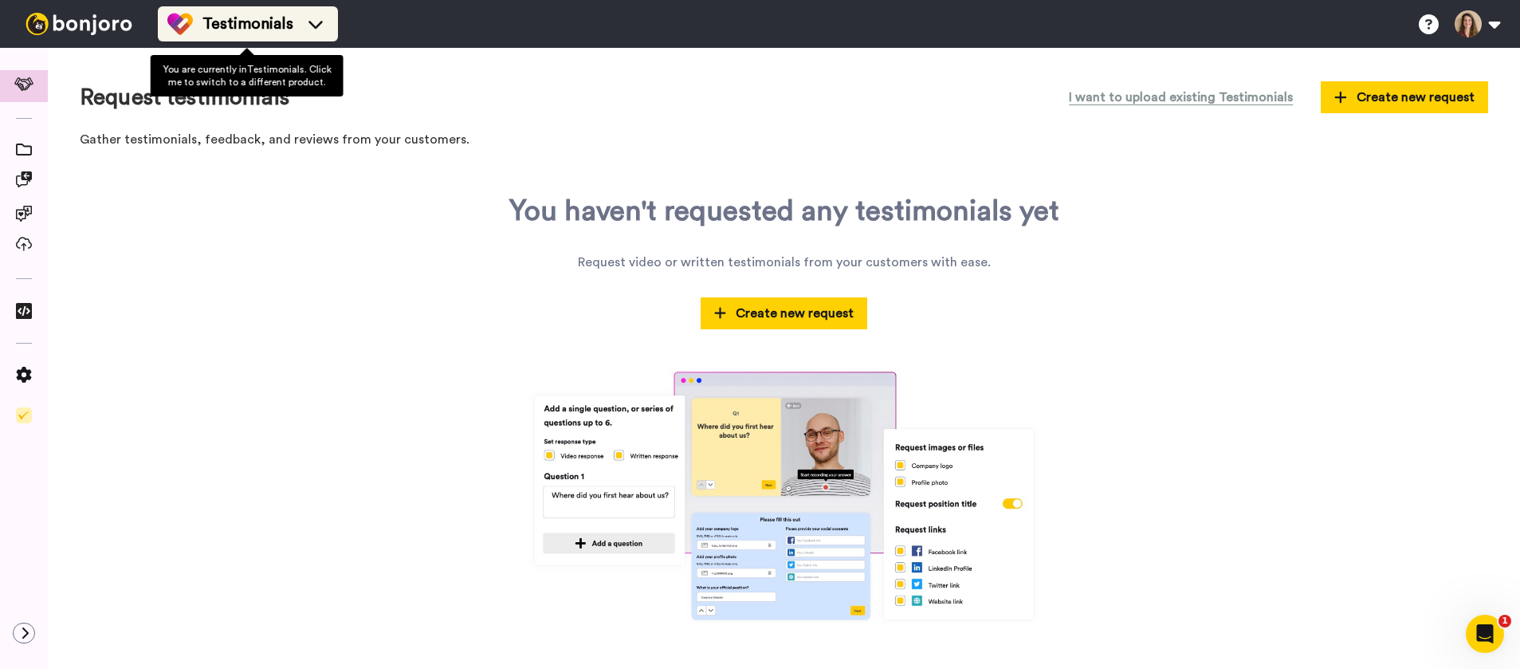
click at [272, 14] on span "Testimonials" at bounding box center [247, 24] width 91 height 22
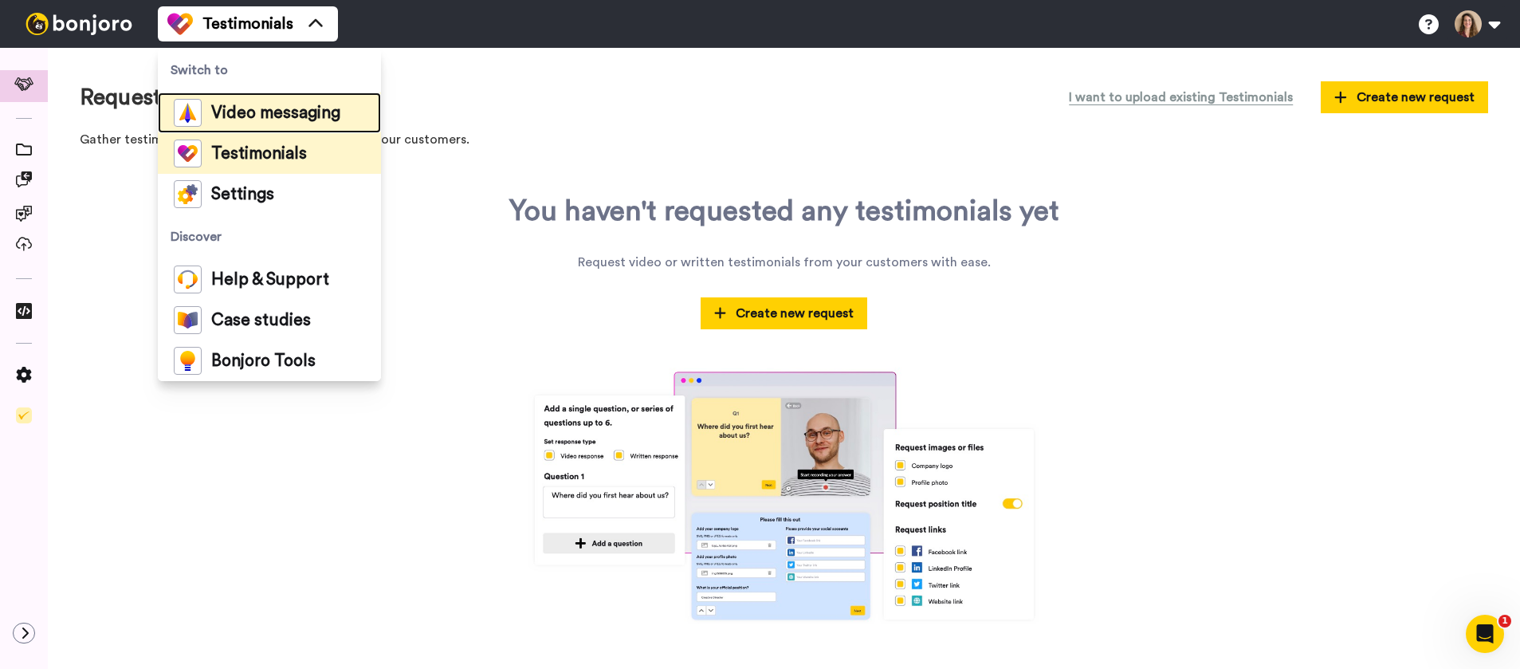
click at [288, 112] on span "Video messaging" at bounding box center [275, 113] width 129 height 16
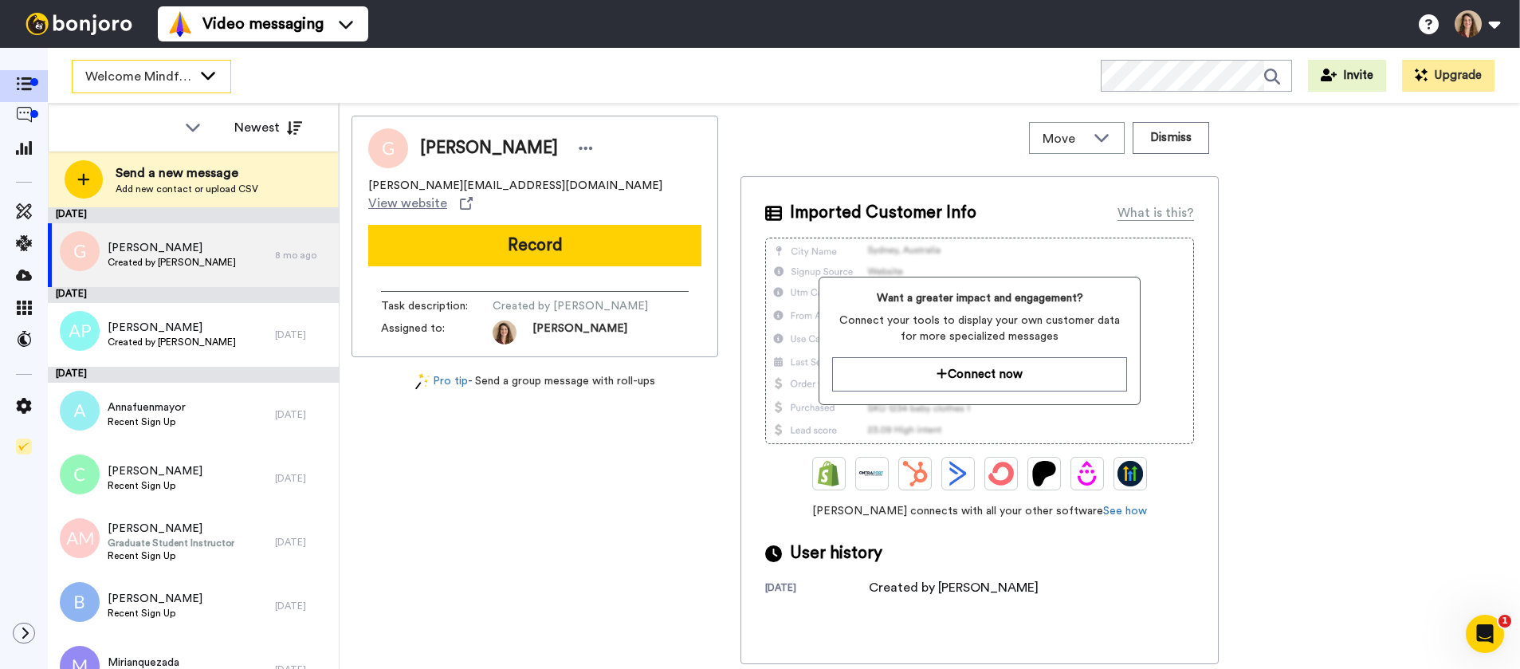
click at [210, 83] on div "Welcome Mindful Productivity-beta students" at bounding box center [152, 77] width 158 height 32
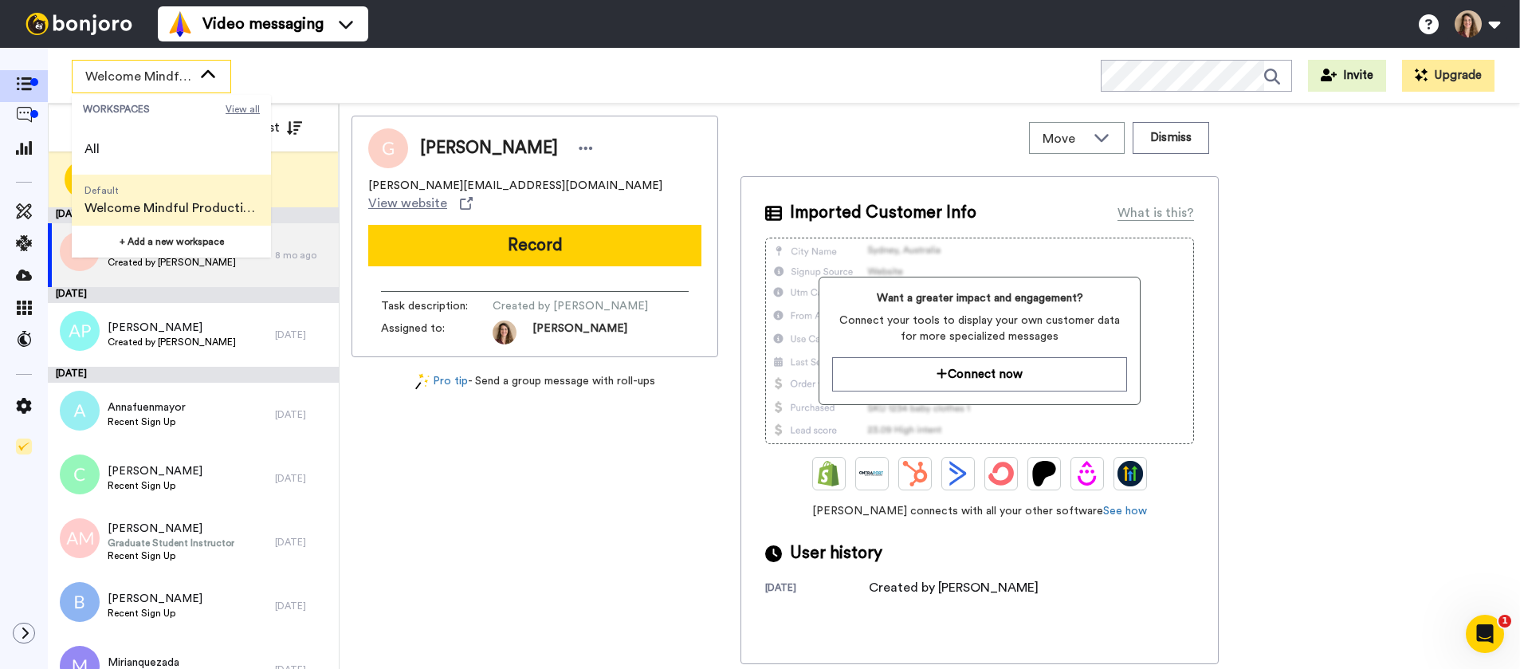
click at [241, 106] on span "View all" at bounding box center [243, 109] width 34 height 13
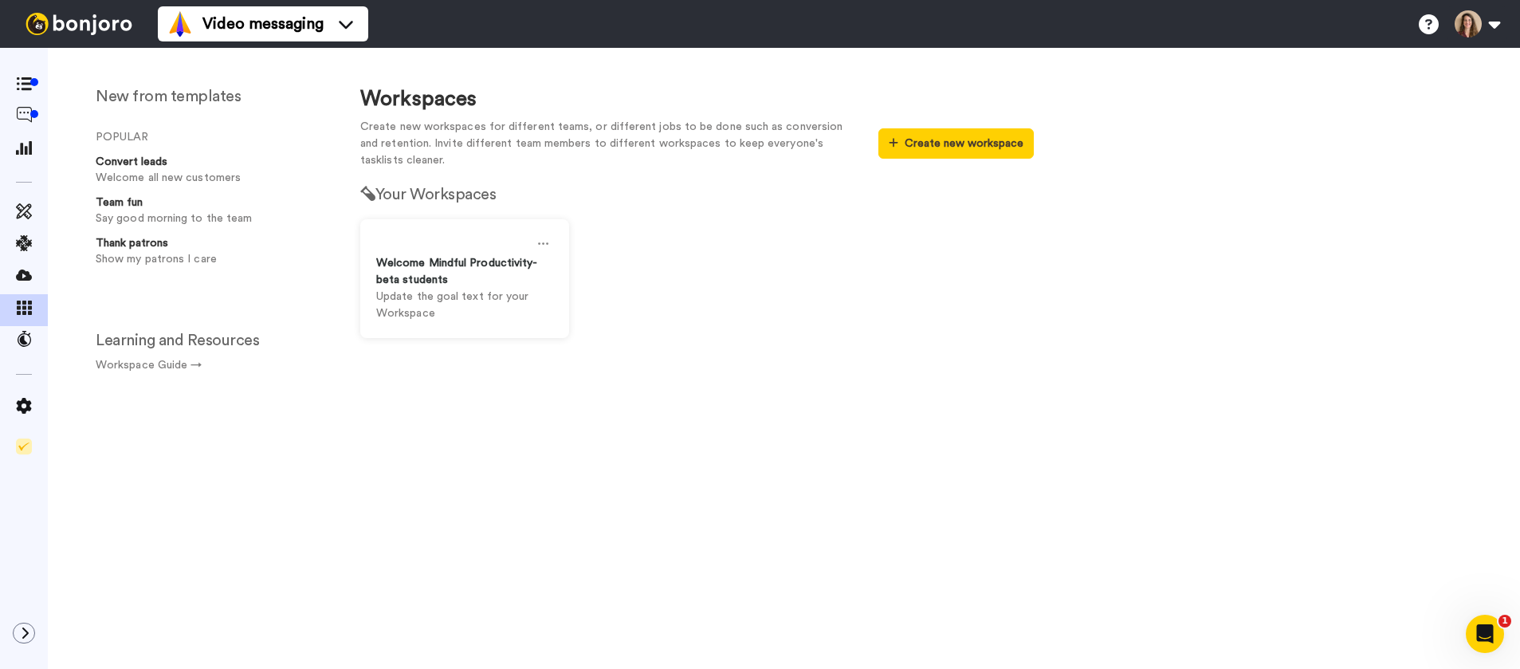
click at [1214, 383] on div "New from templates POPULAR Convert leads Welcome all new customers Team fun Say…" at bounding box center [784, 370] width 1472 height 597
click at [670, 136] on p "Create new workspaces for different teams, or different jobs to be done such as…" at bounding box center [607, 144] width 494 height 50
click at [32, 82] on div at bounding box center [34, 82] width 8 height 8
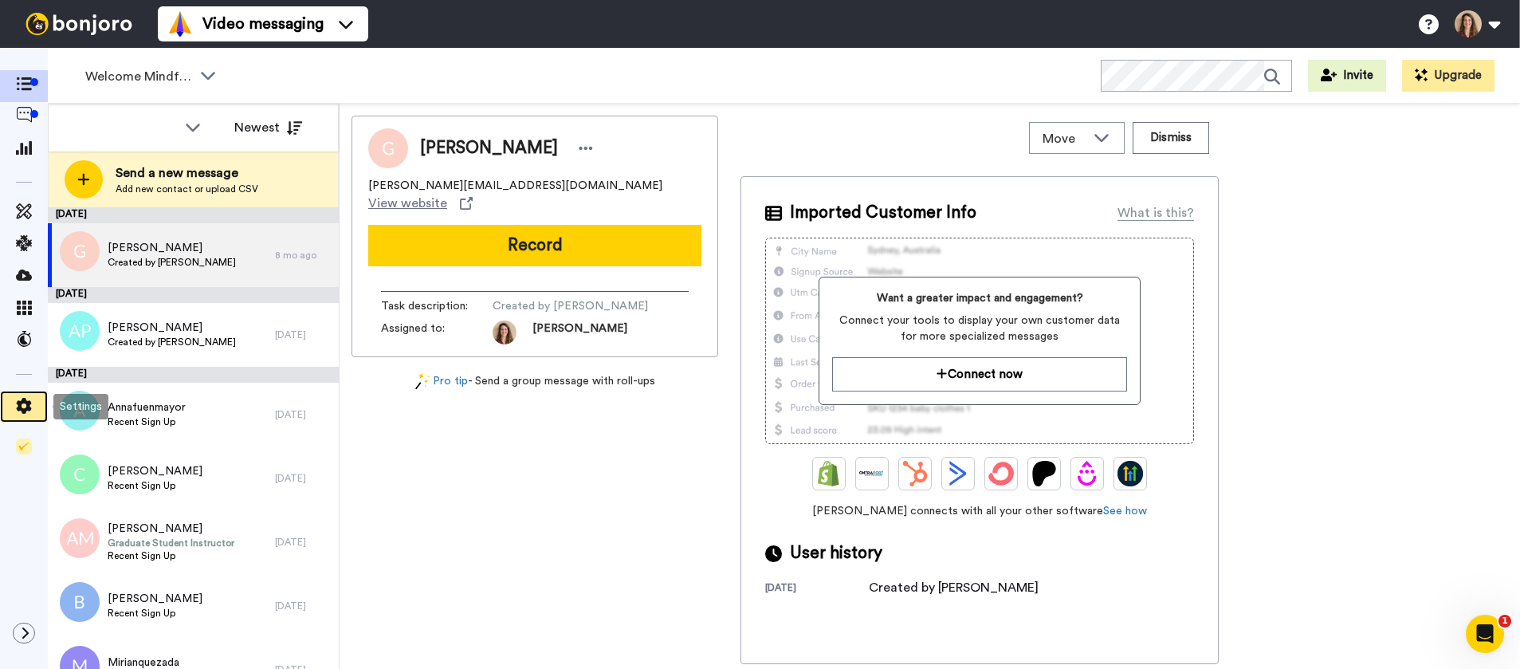
click at [31, 410] on icon at bounding box center [24, 406] width 16 height 16
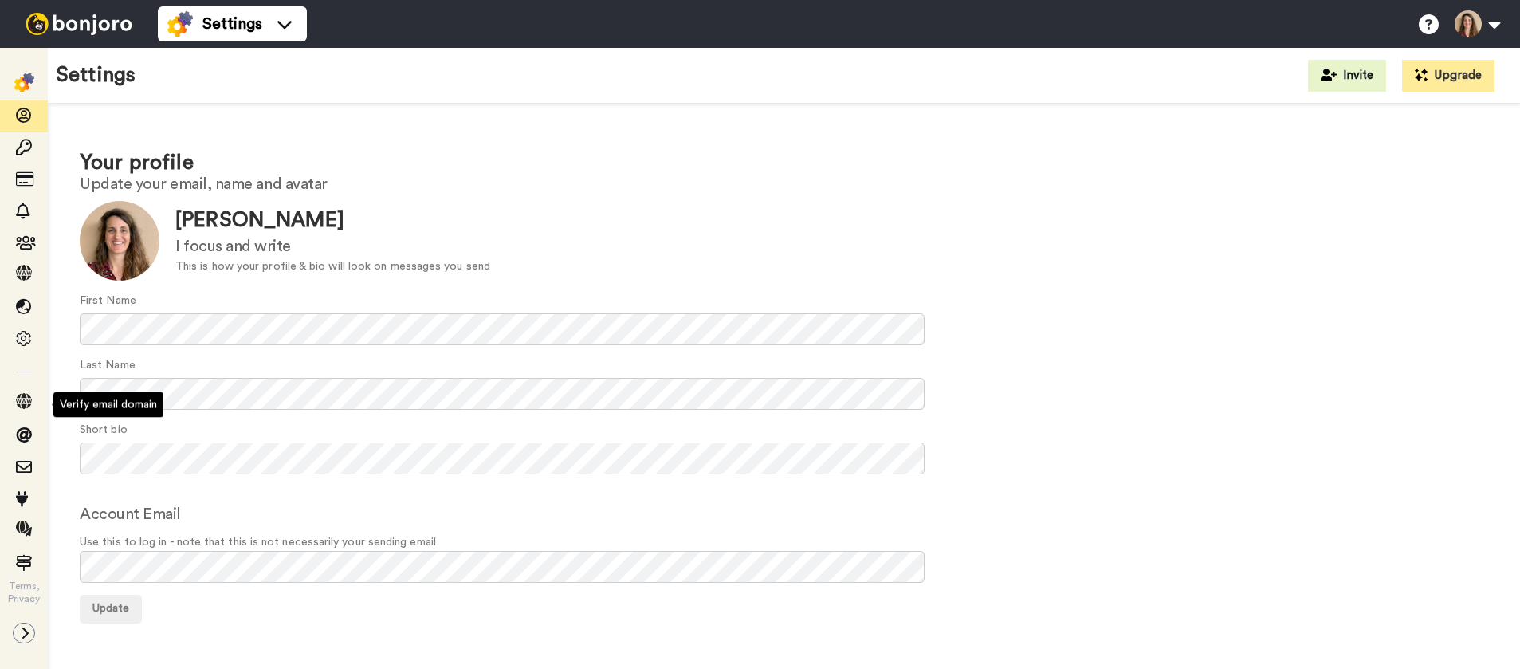
click at [749, 147] on div "Your profile Update your email, name and avatar Update Ana Pineda I focus and w…" at bounding box center [784, 385] width 1472 height 563
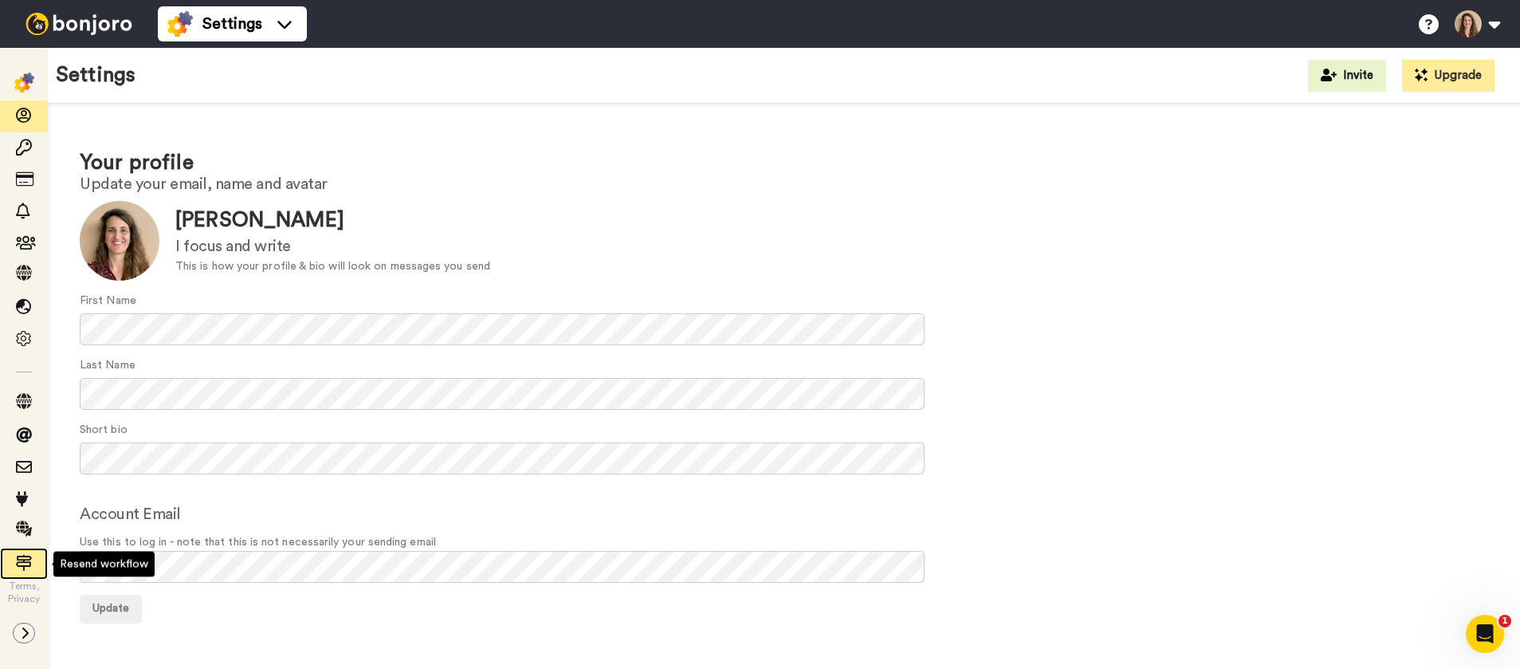
click at [24, 561] on icon at bounding box center [24, 563] width 16 height 16
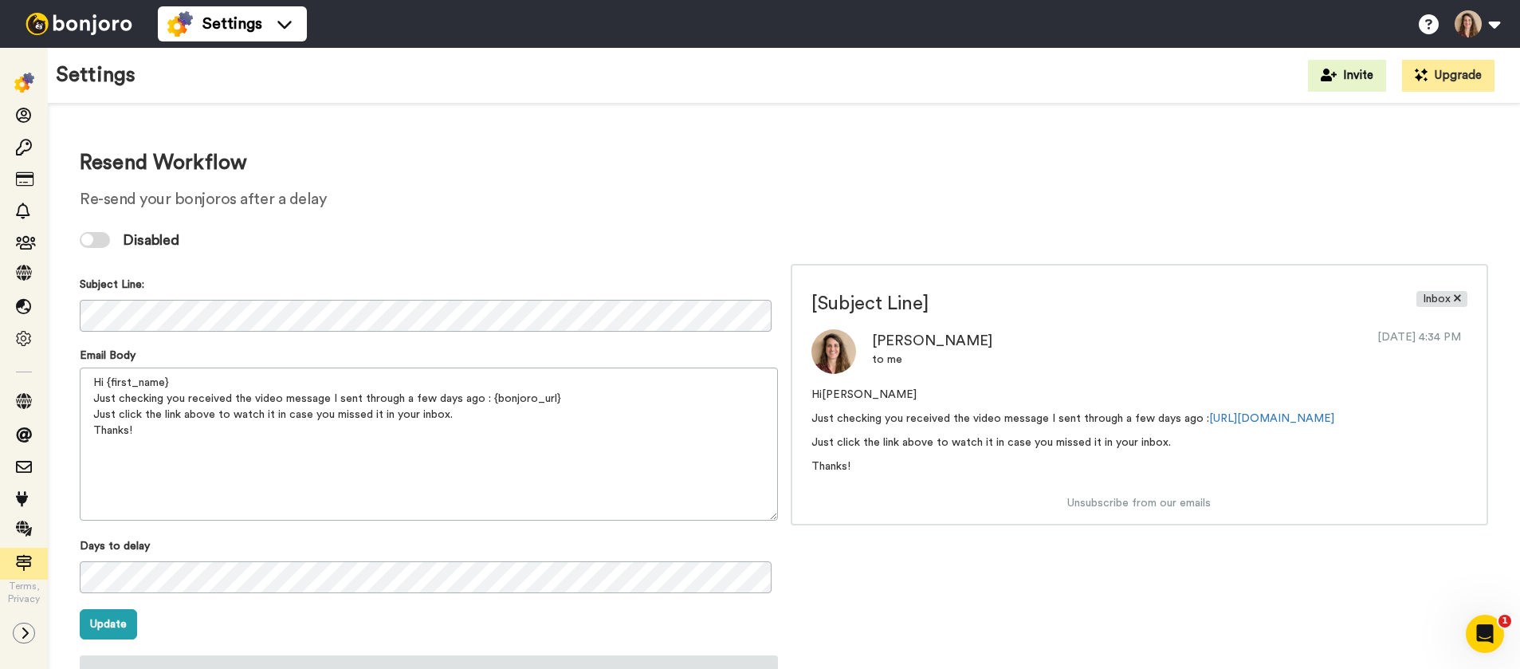
click at [842, 175] on div "Resend Workflow Re-send your bonjoros after a delay Disabled Subject Line: Emai…" at bounding box center [784, 461] width 1408 height 621
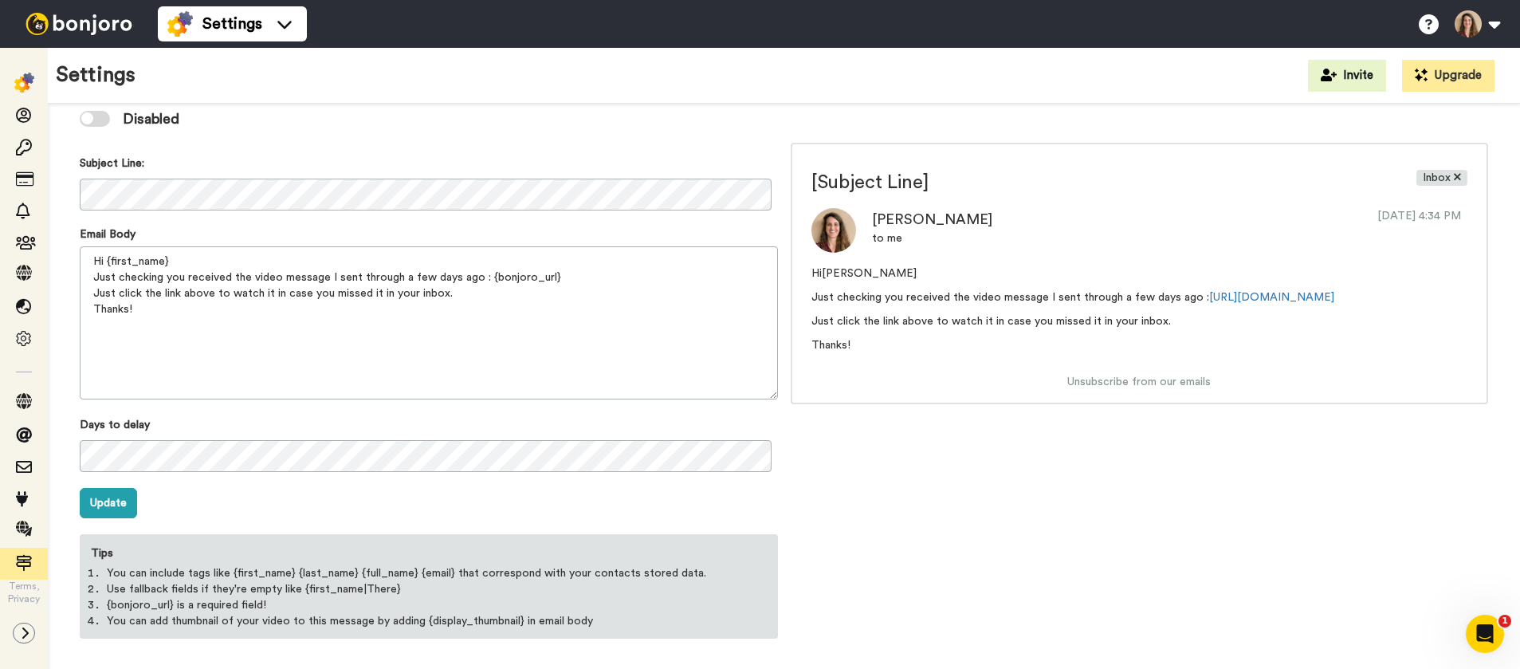
scroll to position [124, 0]
click at [1143, 520] on div "[Subject Line] Inbox [PERSON_NAME] to me [DATE] 4:34 PM Hi [PERSON_NAME] Just c…" at bounding box center [1140, 393] width 698 height 509
click at [43, 24] on img at bounding box center [79, 24] width 120 height 22
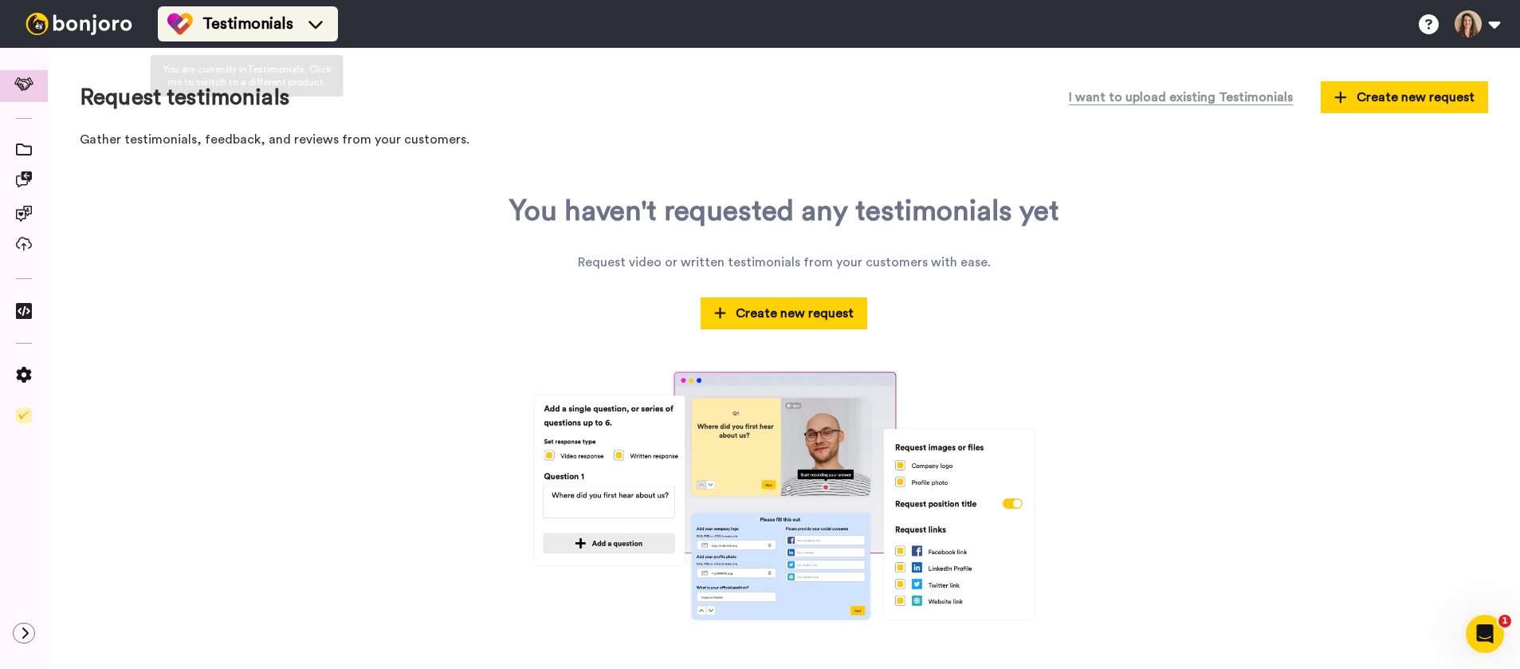
click at [256, 33] on span "Testimonials" at bounding box center [247, 24] width 91 height 22
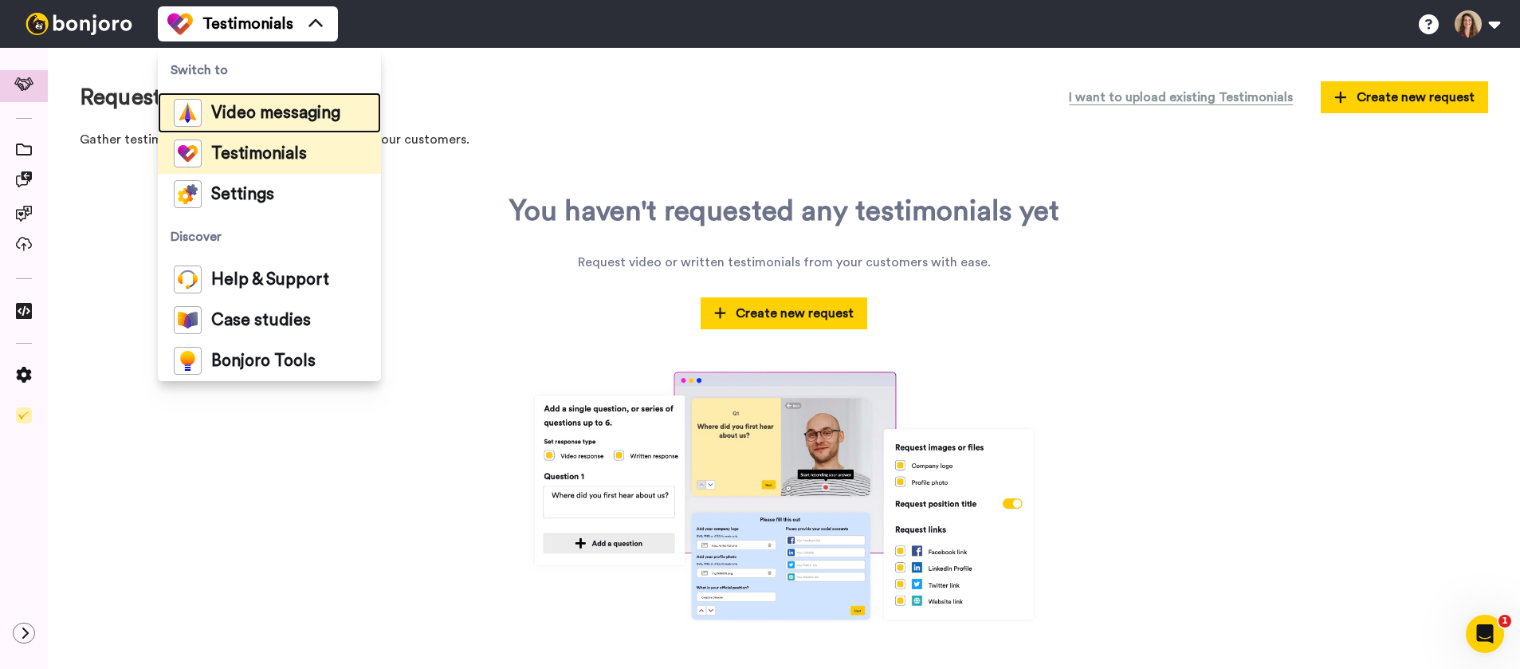
click at [286, 118] on span "Video messaging" at bounding box center [275, 113] width 129 height 16
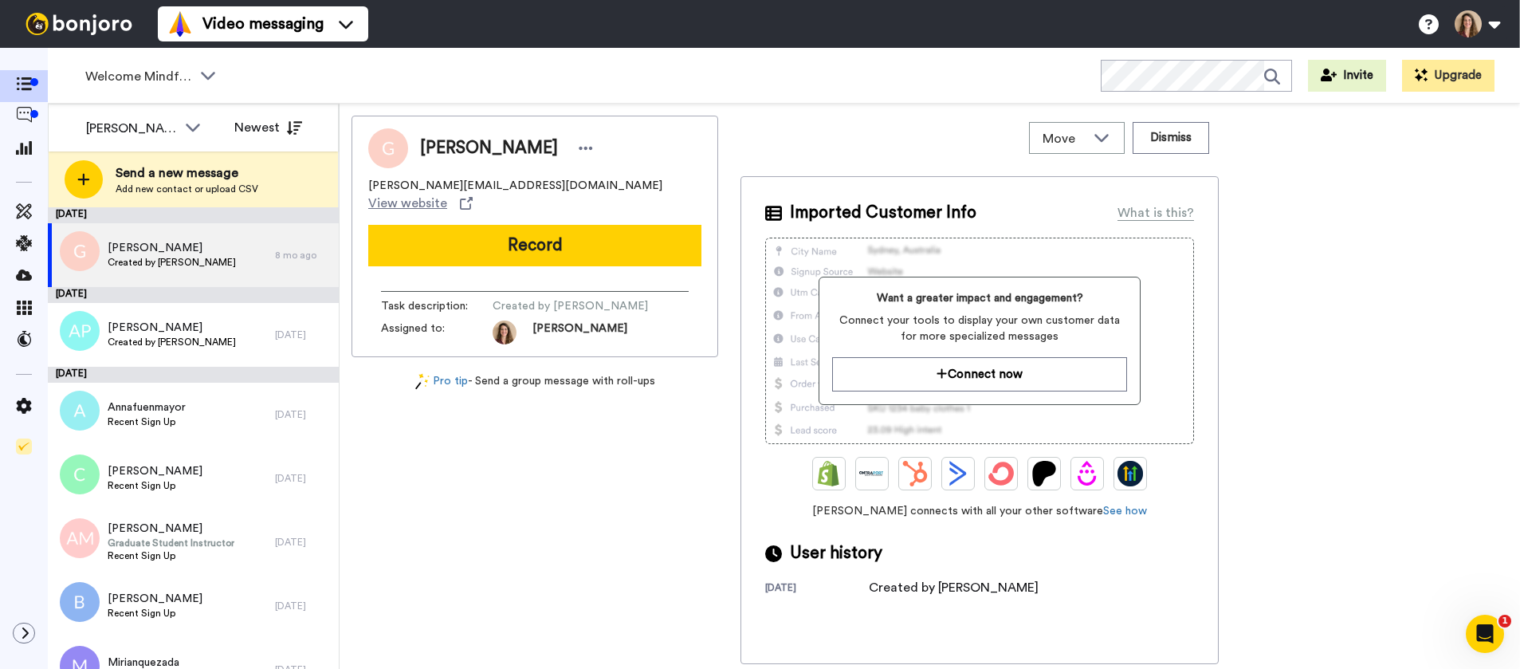
click at [1444, 308] on div "Gina gina@rideo.online View website Record Task description : Created by Ana Pi…" at bounding box center [929, 390] width 1156 height 548
click at [35, 112] on div at bounding box center [34, 114] width 8 height 8
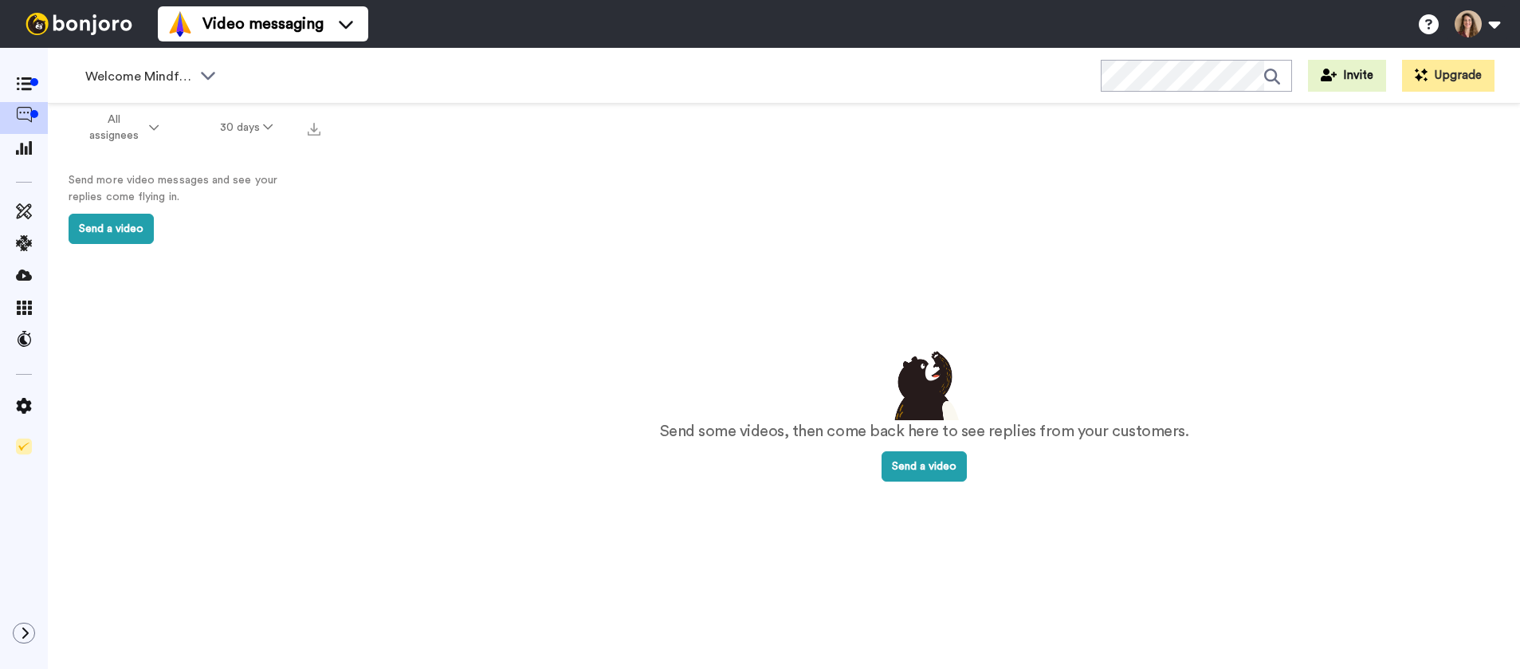
click at [155, 176] on p "Send more video messages and see your replies come flying in." at bounding box center [188, 188] width 239 height 33
click at [156, 205] on p "Send more video messages and see your replies come flying in." at bounding box center [188, 188] width 239 height 33
click at [373, 214] on div "Send some videos, then come back here to see replies from your customers. Send …" at bounding box center [924, 413] width 1128 height 557
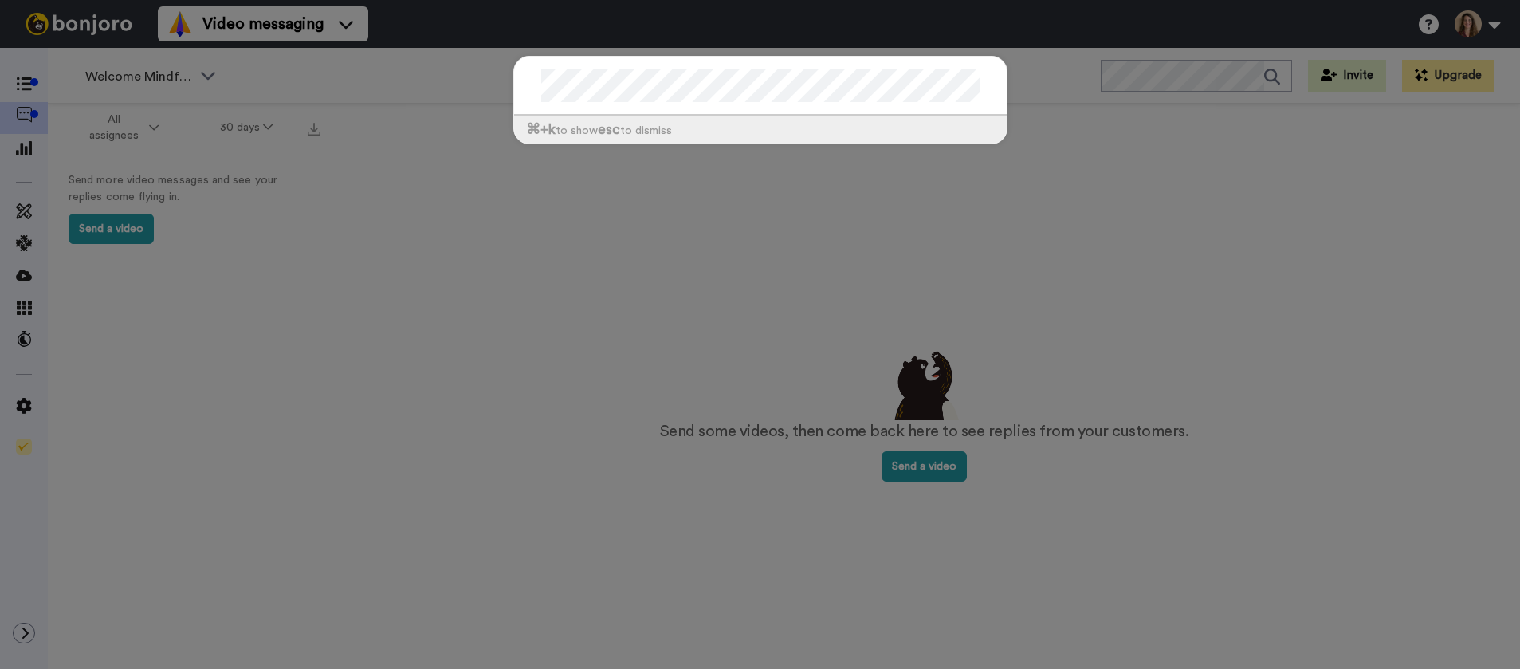
click at [1244, 288] on div "⌘ +k to show esc to dismiss" at bounding box center [760, 334] width 1520 height 669
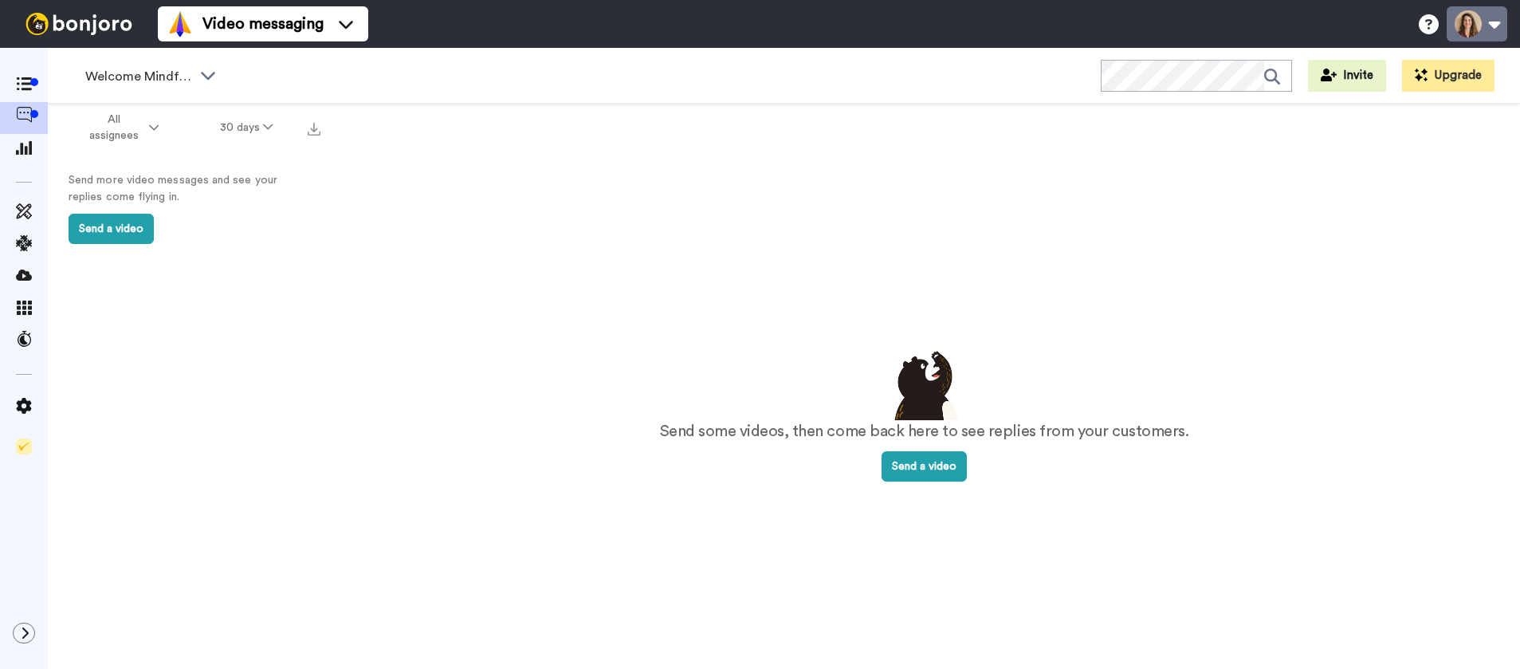
click at [1474, 20] on button at bounding box center [1477, 23] width 61 height 35
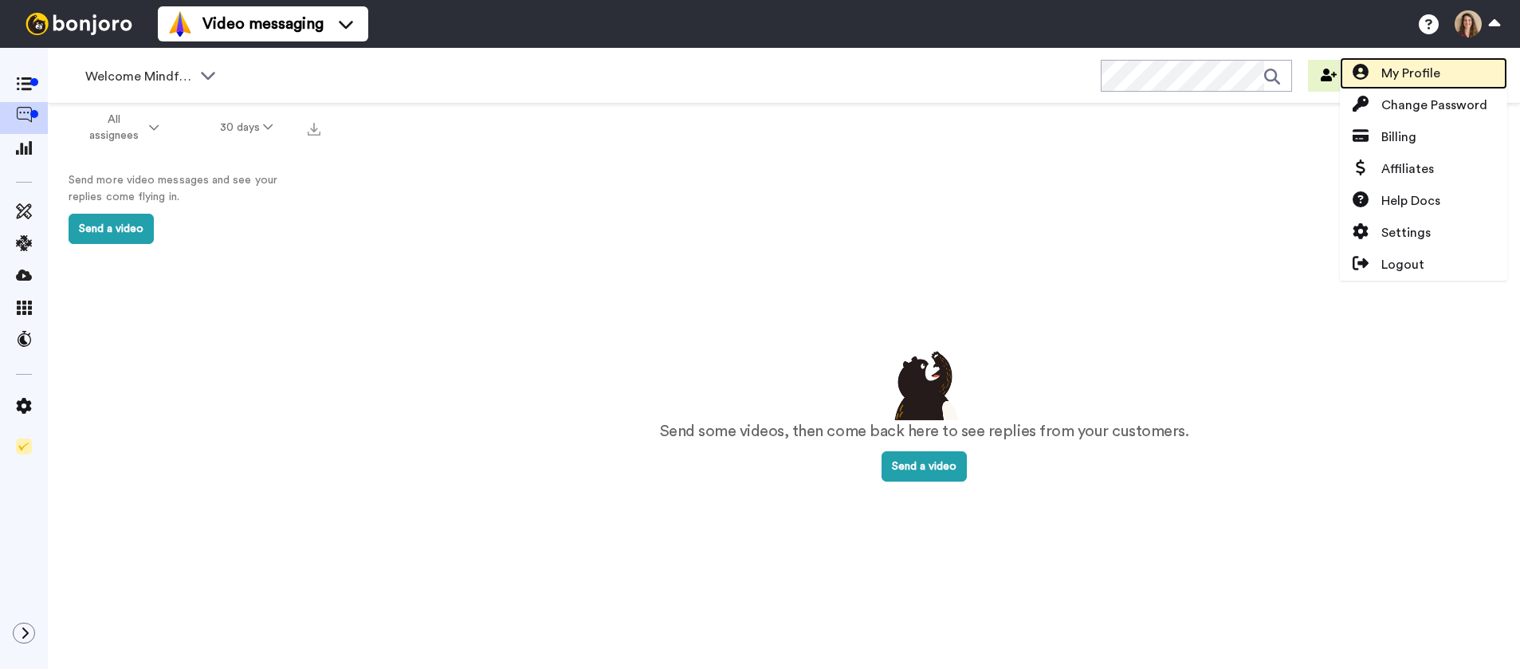
click at [1440, 73] on link "My Profile" at bounding box center [1423, 73] width 167 height 32
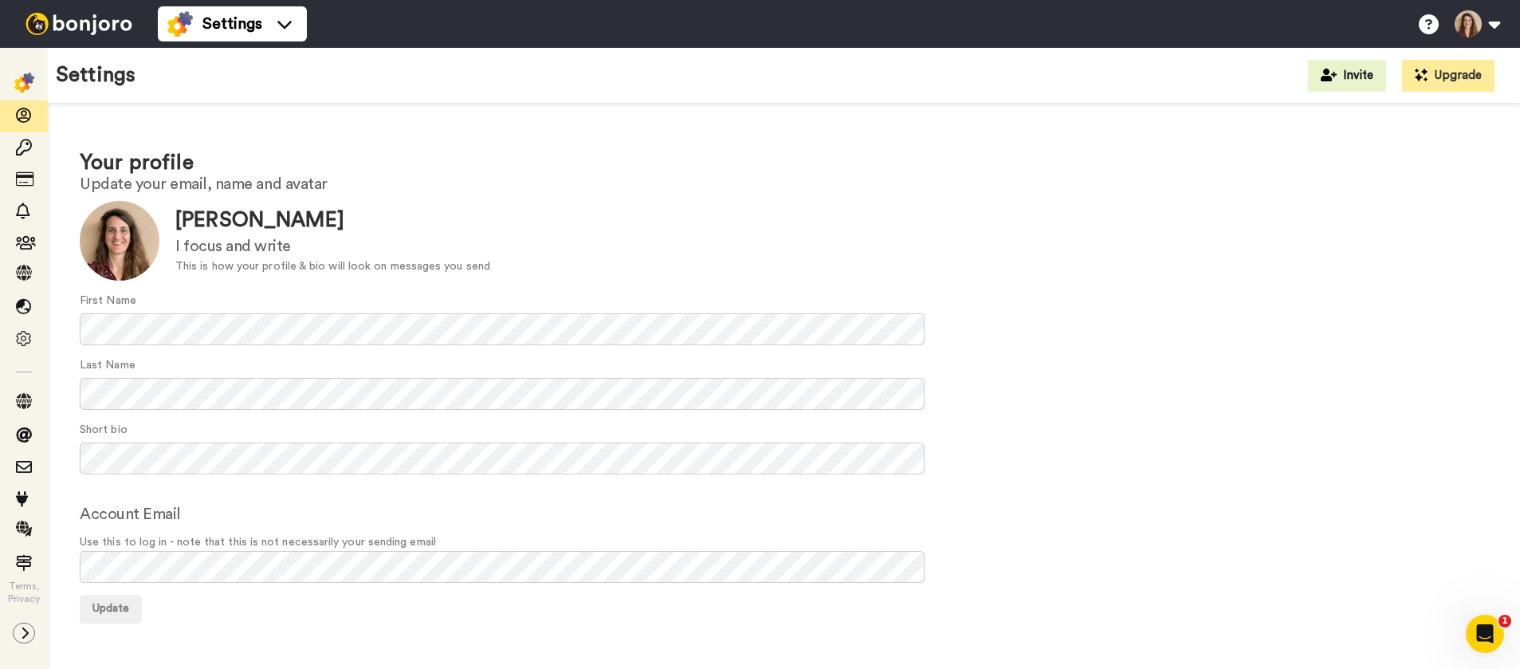
click at [245, 143] on div "Your profile Update your email, name and avatar Update [PERSON_NAME] I focus an…" at bounding box center [784, 385] width 1472 height 563
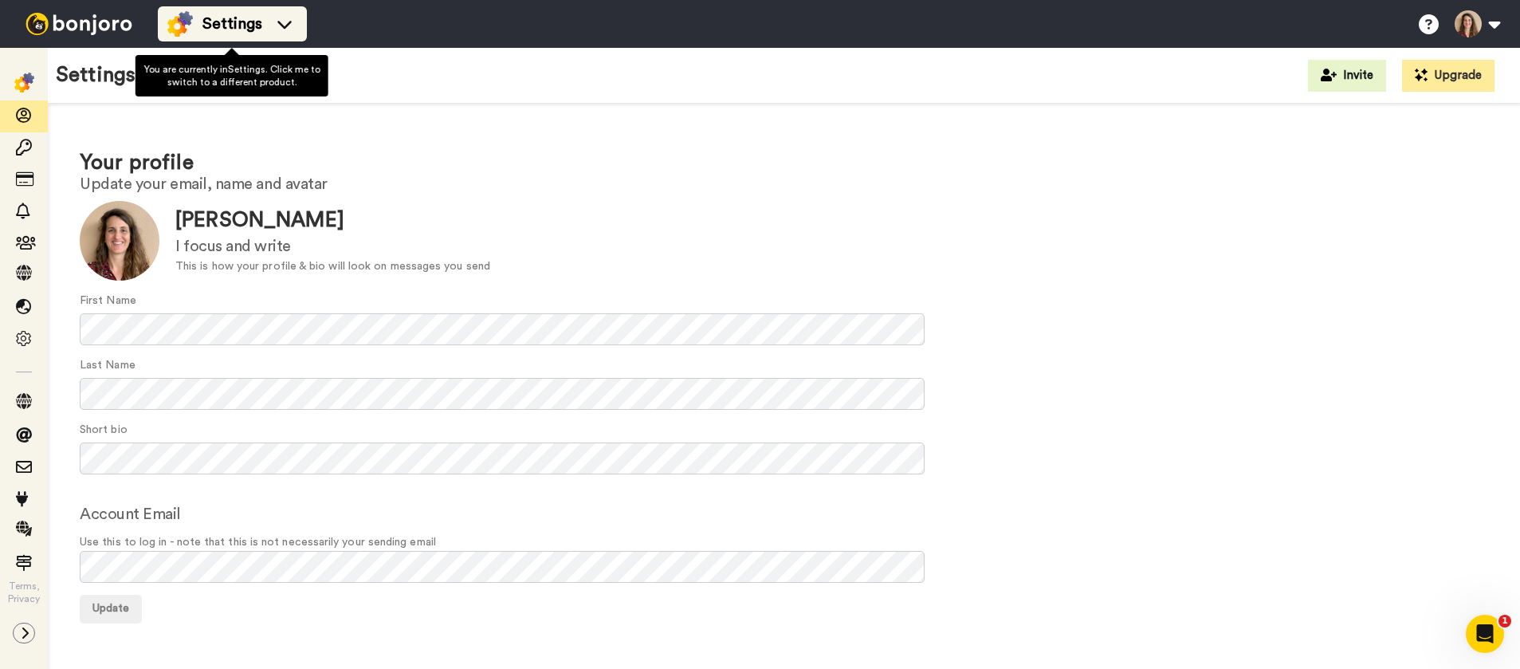
click at [215, 15] on span "Settings" at bounding box center [232, 24] width 60 height 22
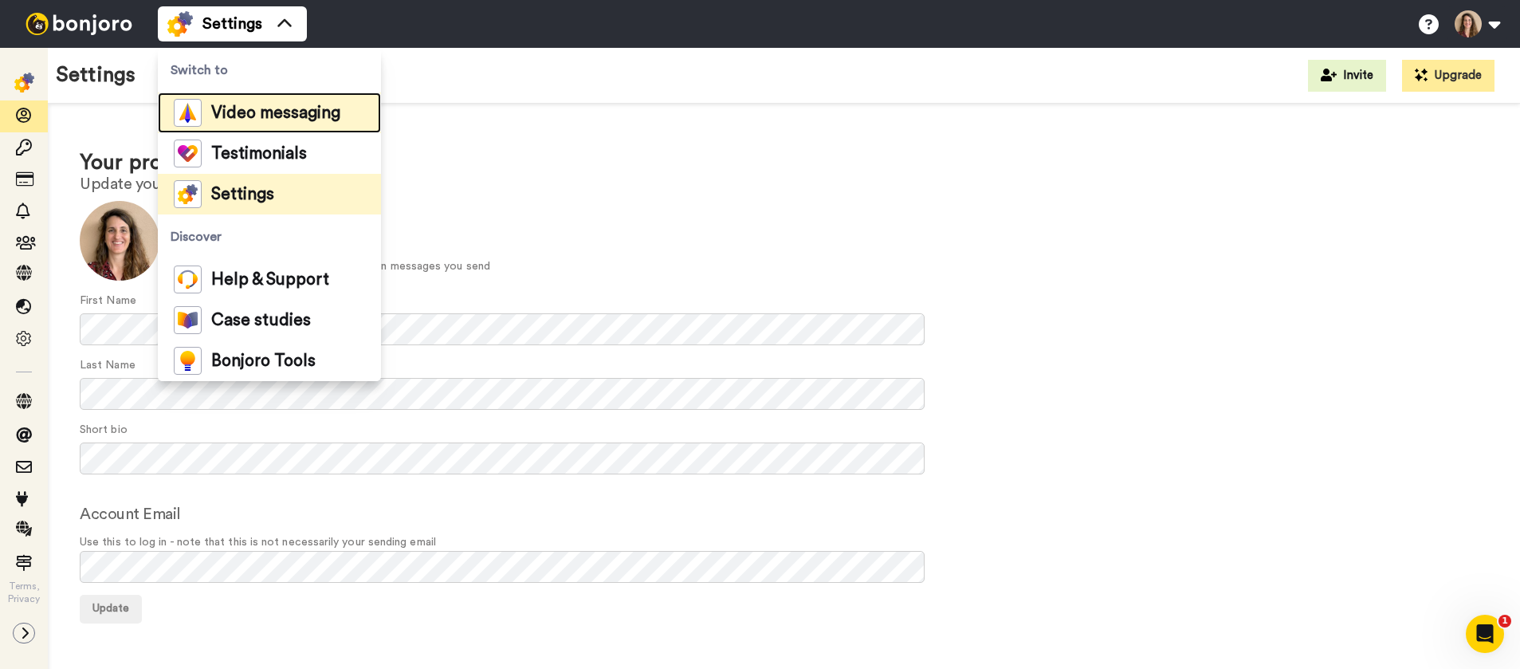
click at [257, 116] on span "Video messaging" at bounding box center [275, 113] width 129 height 16
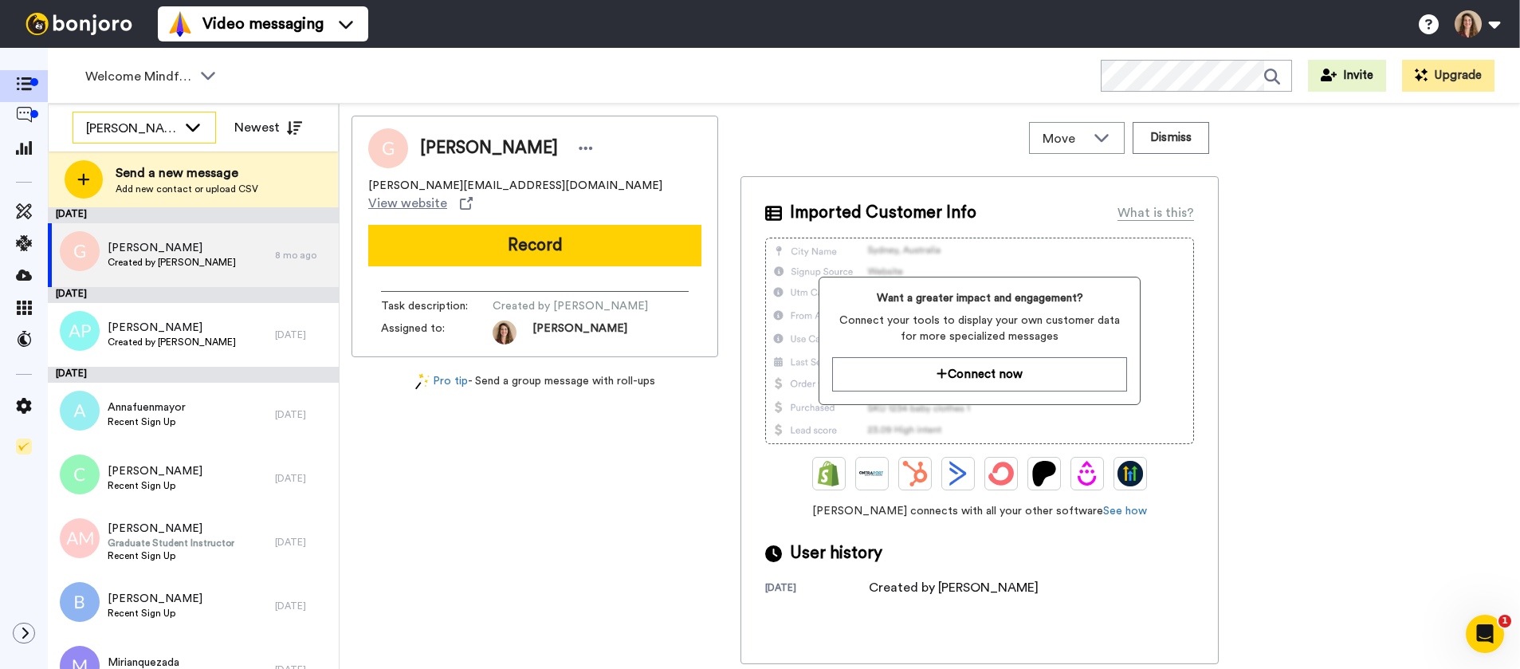
click at [123, 133] on div "[PERSON_NAME]" at bounding box center [131, 128] width 91 height 19
click at [124, 161] on span "All members" at bounding box center [113, 163] width 81 height 16
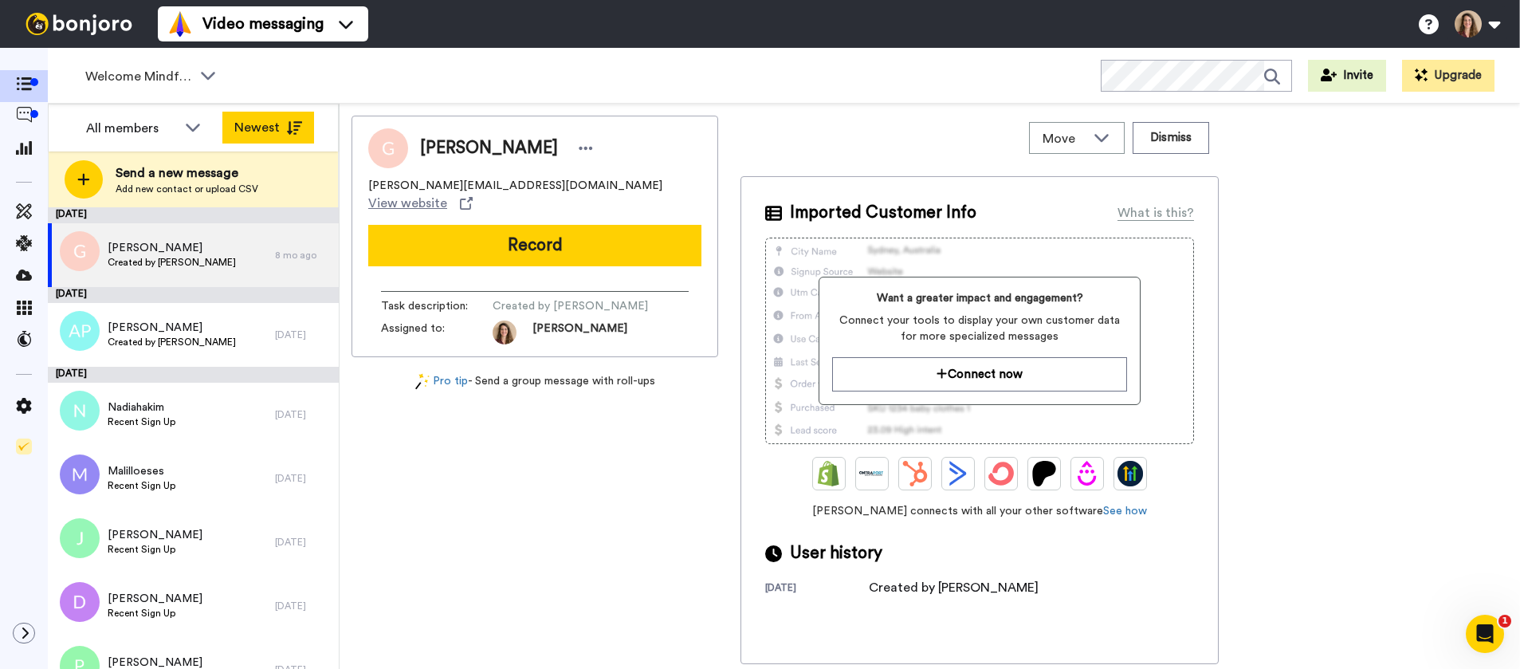
click at [281, 127] on button "Newest" at bounding box center [268, 128] width 92 height 32
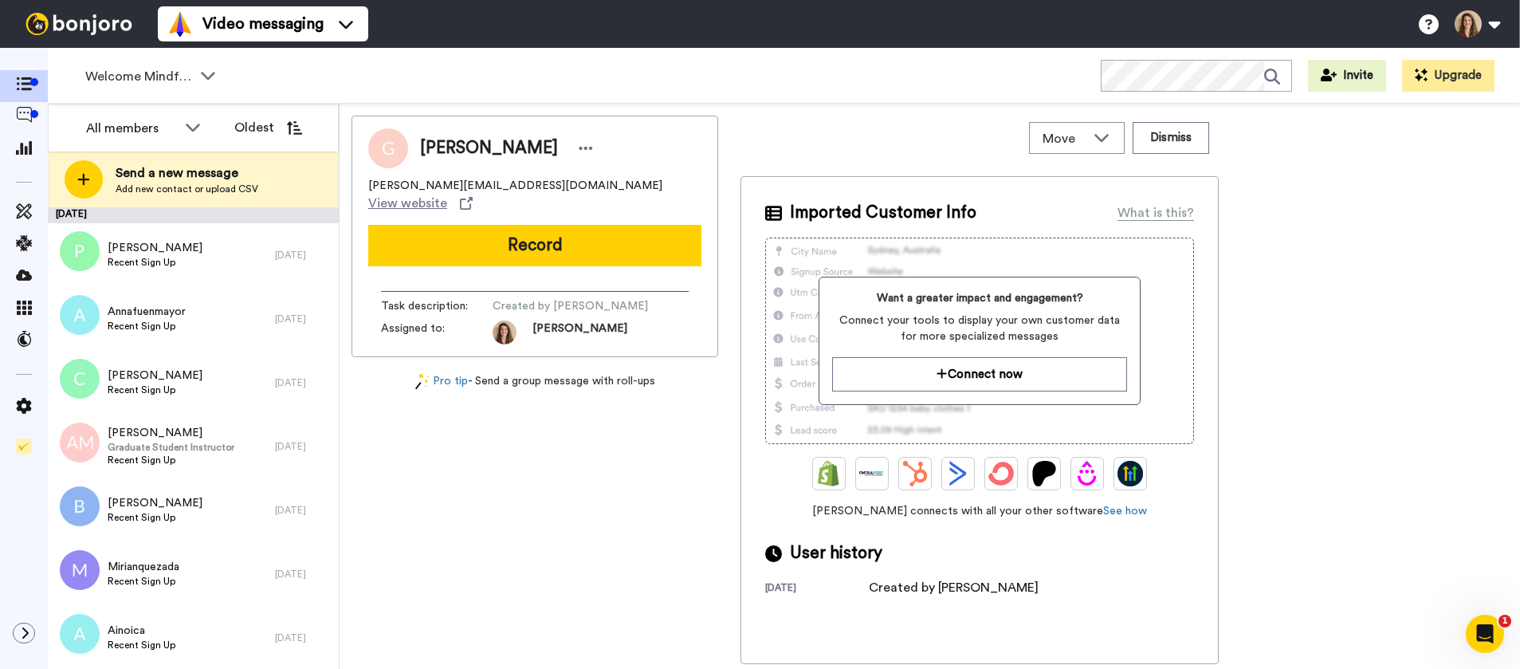
click at [281, 127] on button "Oldest" at bounding box center [268, 128] width 92 height 32
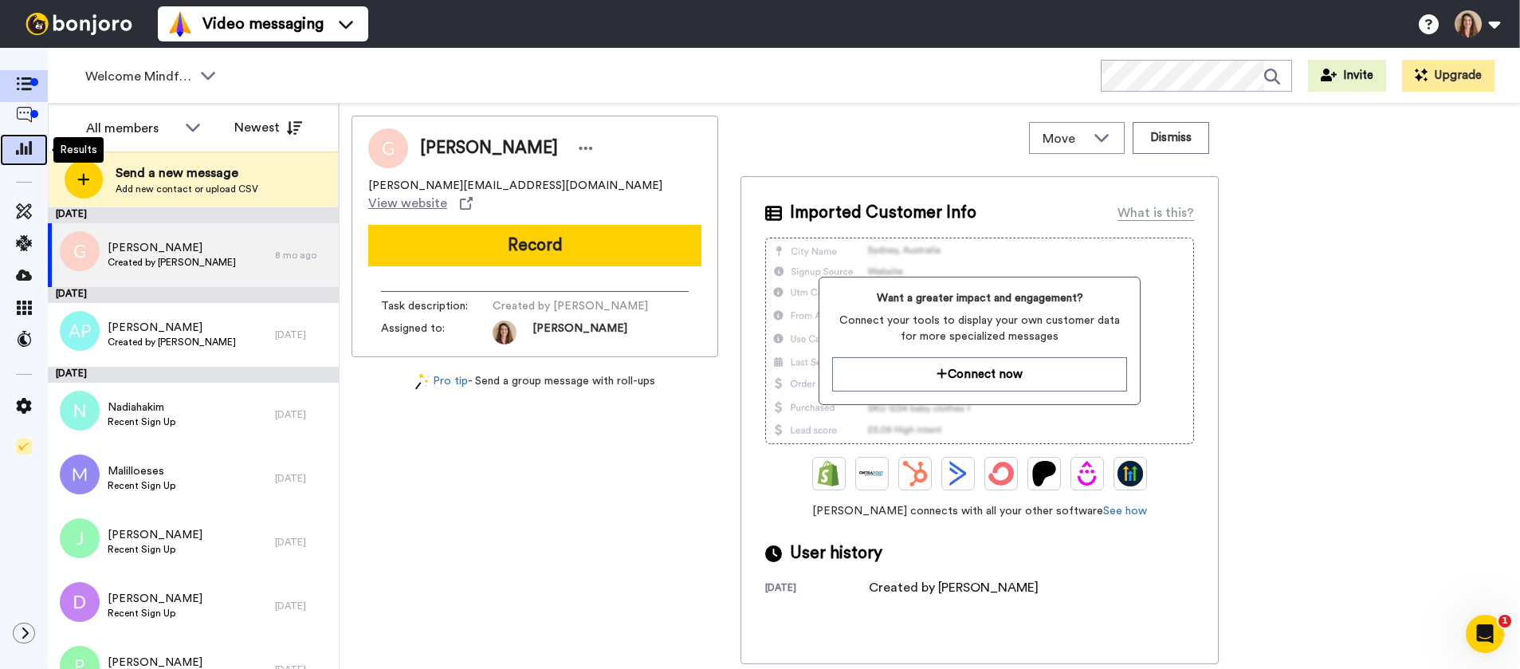
click at [23, 151] on icon at bounding box center [24, 147] width 16 height 14
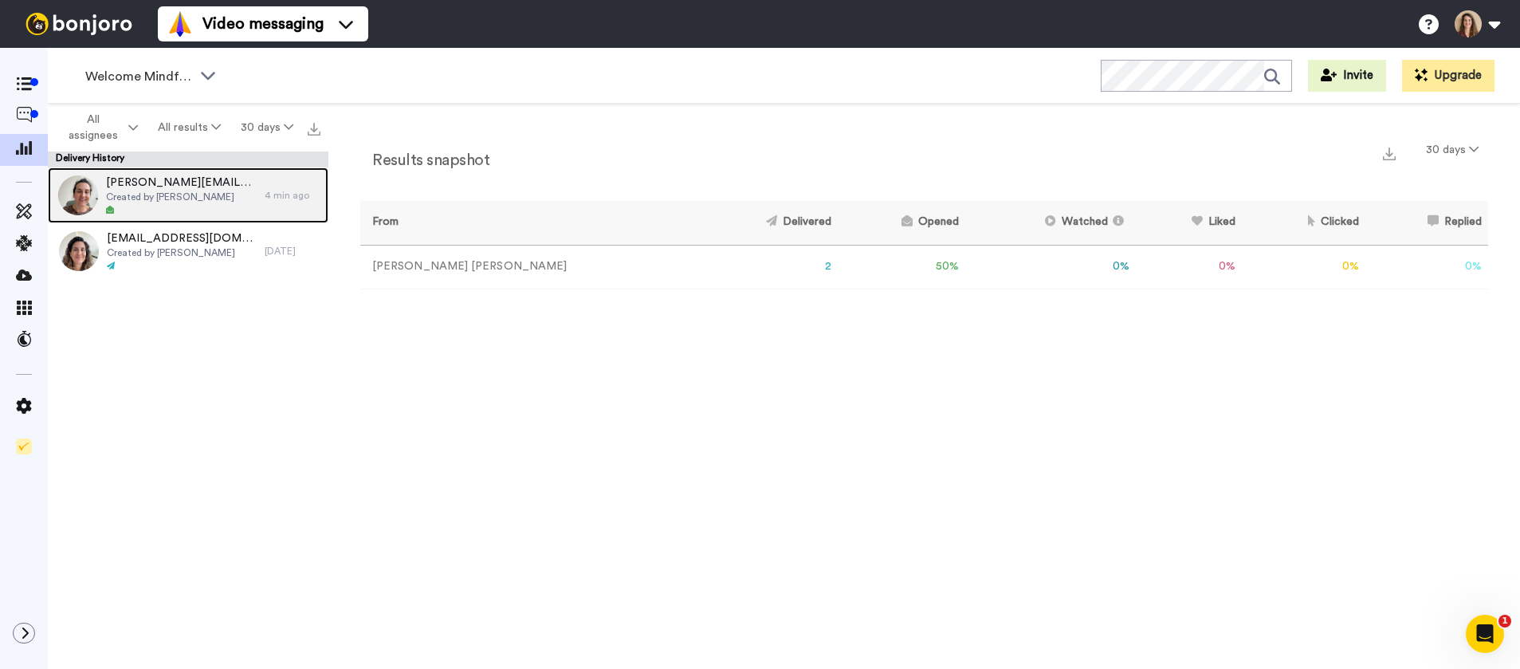
click at [173, 183] on span "[PERSON_NAME][EMAIL_ADDRESS][DOMAIN_NAME]" at bounding box center [181, 183] width 151 height 16
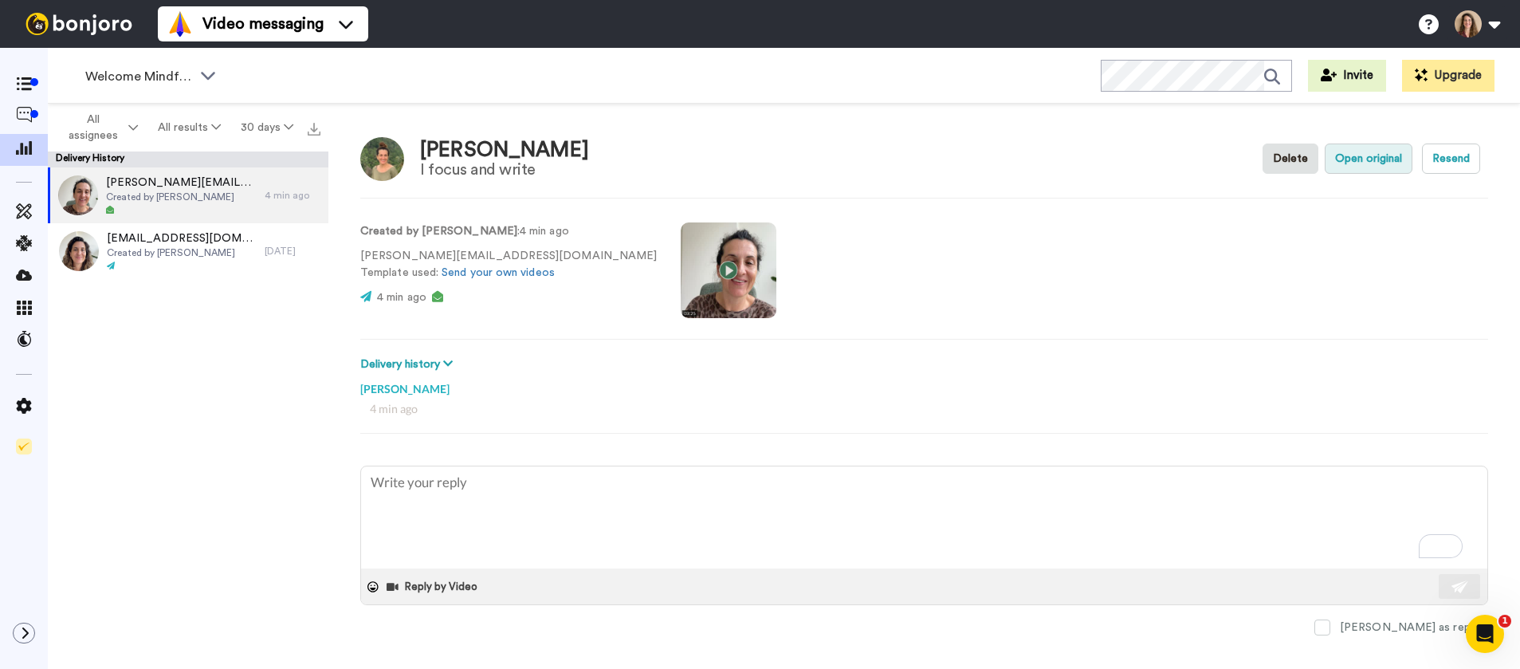
click at [1354, 155] on button "Open original" at bounding box center [1369, 158] width 88 height 30
type textarea "x"
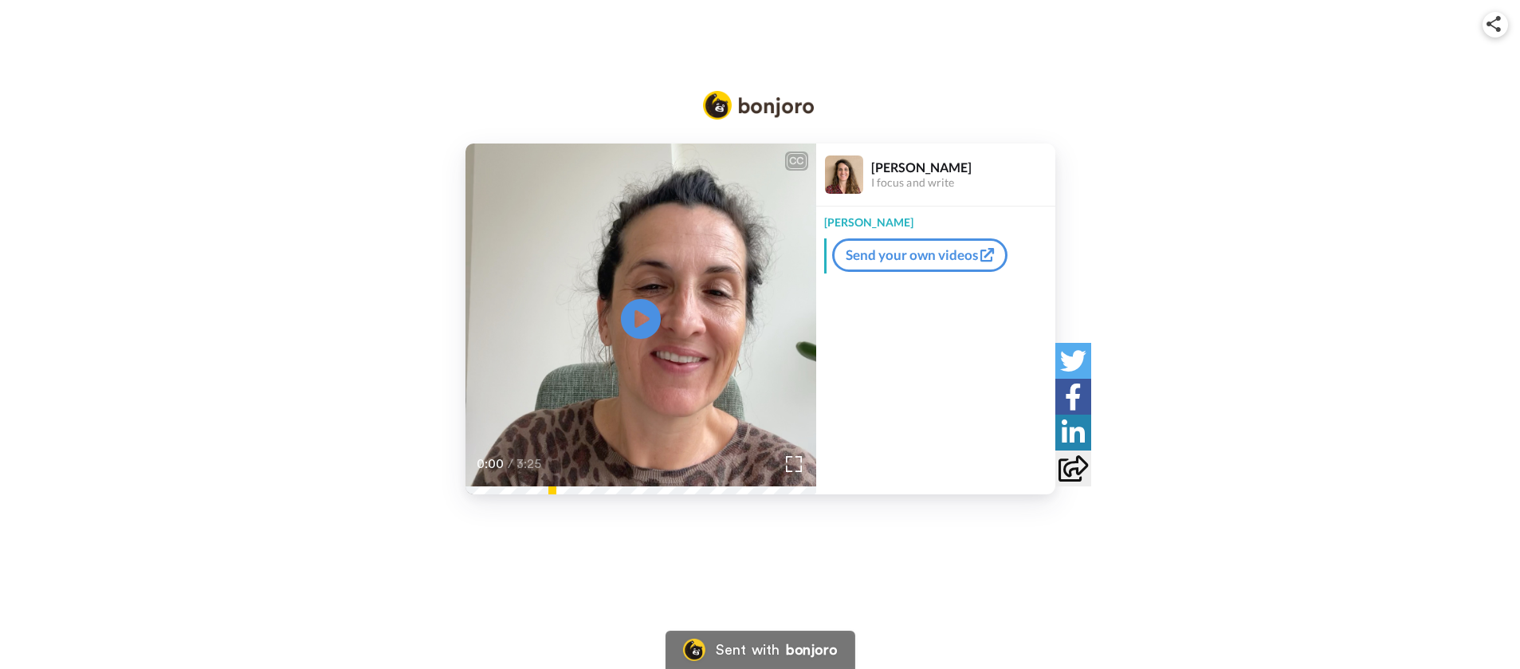
click at [1070, 469] on icon at bounding box center [1072, 468] width 29 height 26
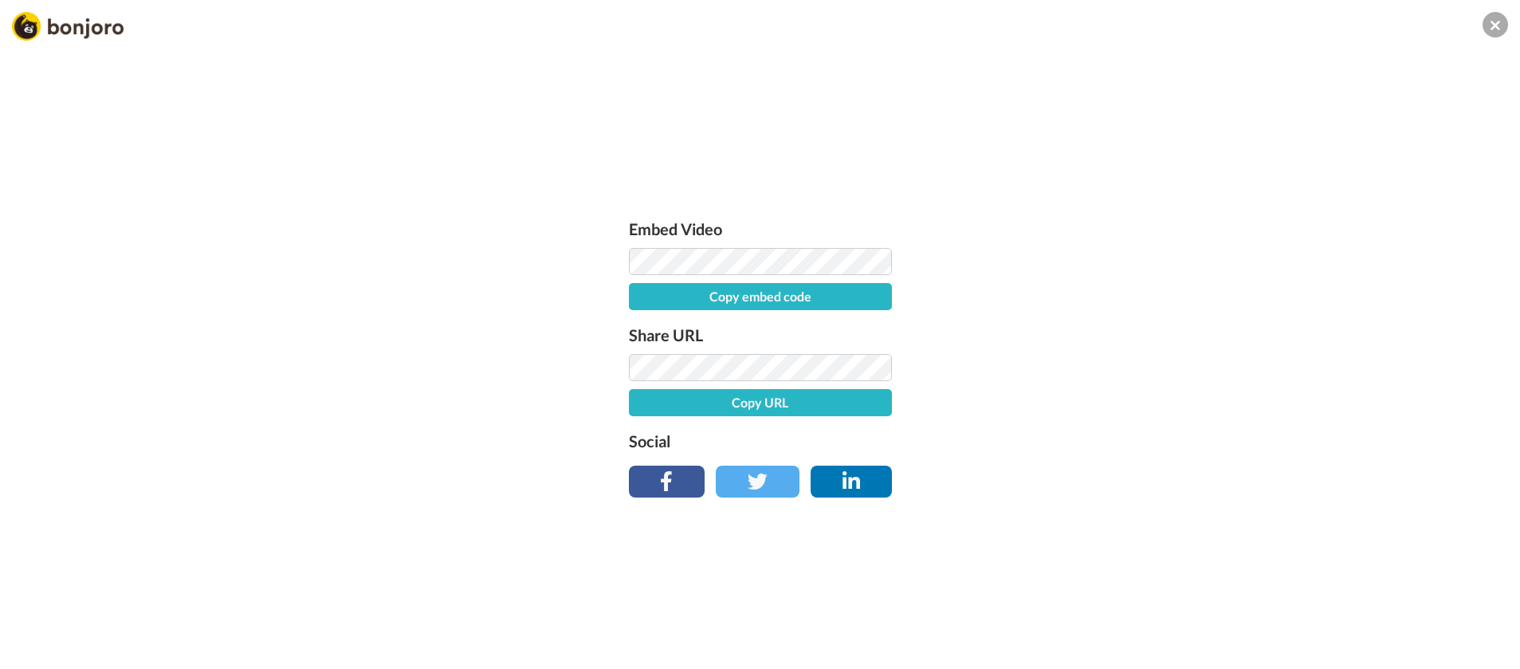
click at [802, 400] on button "Copy URL" at bounding box center [760, 402] width 263 height 27
click at [1137, 190] on div "Embed Video Copy embed code Share URL URL copied! Social" at bounding box center [760, 420] width 1520 height 669
click at [1493, 28] on icon at bounding box center [1495, 25] width 10 height 15
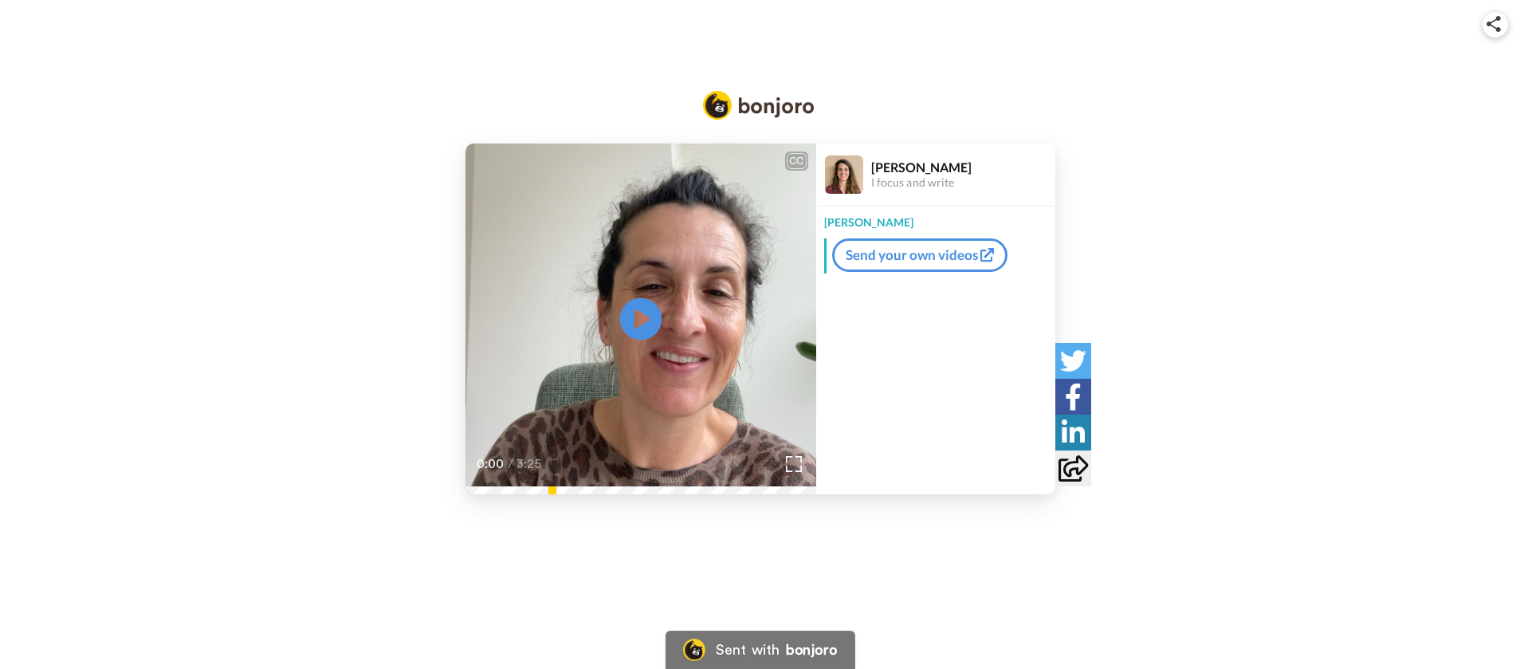
click at [647, 322] on icon at bounding box center [640, 319] width 42 height 42
click at [1337, 273] on div "CC Play/Pause [PERSON_NAME] a veces mando estos vídeos así también paso menos t…" at bounding box center [760, 318] width 1520 height 351
drag, startPoint x: 1336, startPoint y: 6, endPoint x: 1338, endPoint y: -5, distance: 11.4
click at [1338, 0] on html "[PERSON_NAME] sent you a message via [PERSON_NAME] CC Play/Pause [PERSON_NAME] …" at bounding box center [760, 334] width 1520 height 669
